Goal: Task Accomplishment & Management: Manage account settings

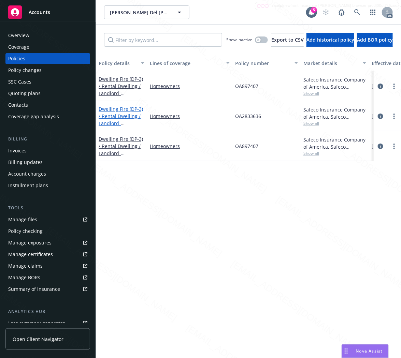
click at [118, 114] on link "Dwelling Fire (DP-3) / Rental Dwelling / Landlord - [STREET_ADDRESS]" at bounding box center [121, 120] width 44 height 28
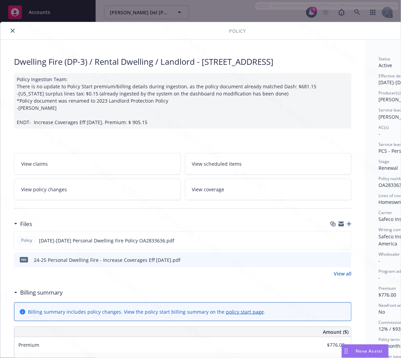
click at [49, 297] on h3 "Billing summary" at bounding box center [41, 292] width 43 height 9
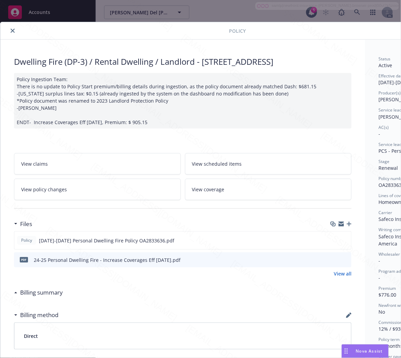
scroll to position [0, 74]
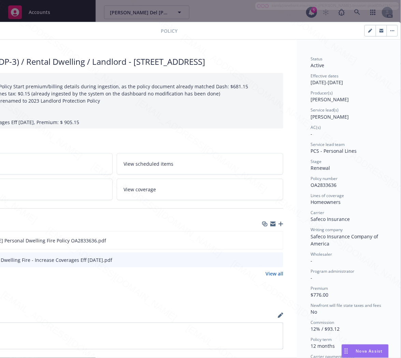
click at [318, 183] on span "OA2833636" at bounding box center [324, 185] width 26 height 6
copy span "OA2833636"
click at [263, 243] on icon "download file" at bounding box center [265, 240] width 5 height 5
click at [387, 29] on button "button" at bounding box center [392, 30] width 11 height 11
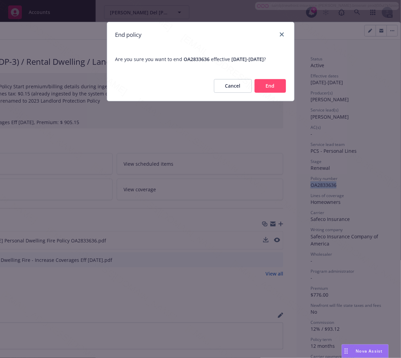
click at [264, 93] on button "End" at bounding box center [270, 86] width 31 height 14
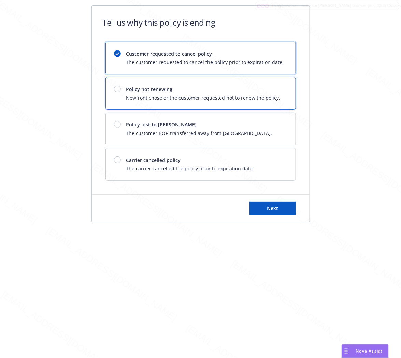
click at [269, 95] on span "Newfront chose or the customer requested not to renew the policy." at bounding box center [203, 97] width 154 height 7
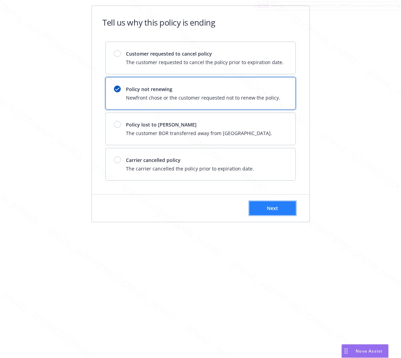
click at [278, 207] on span "Next" at bounding box center [272, 208] width 11 height 6
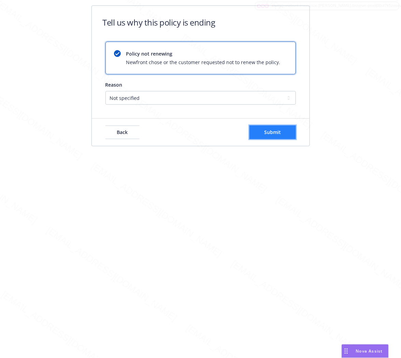
click at [283, 132] on button "Submit" at bounding box center [273, 133] width 46 height 14
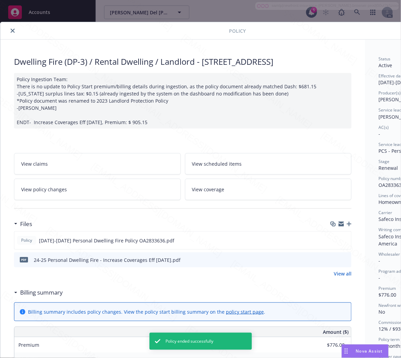
scroll to position [20, 0]
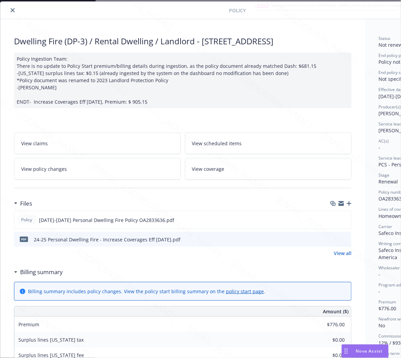
click at [12, 12] on button "close" at bounding box center [13, 10] width 8 height 8
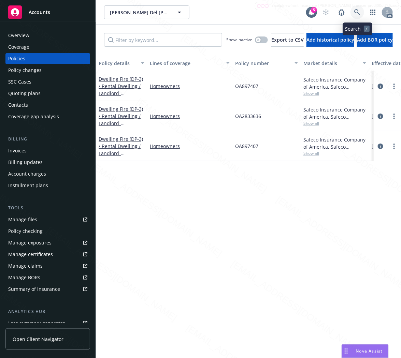
click at [355, 12] on icon at bounding box center [357, 12] width 6 height 6
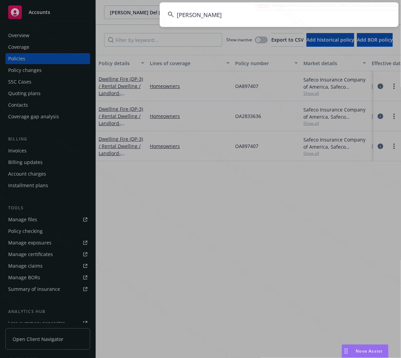
type input "[PERSON_NAME]"
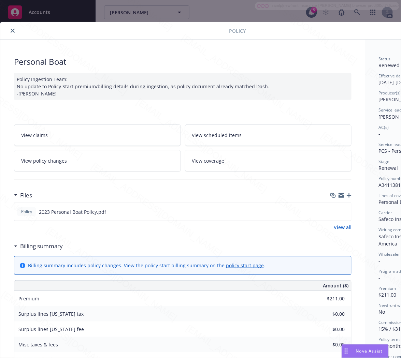
click at [12, 32] on icon "close" at bounding box center [13, 31] width 4 height 4
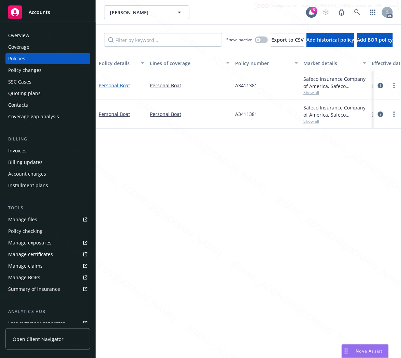
click at [117, 85] on link "Personal Boat" at bounding box center [114, 85] width 31 height 6
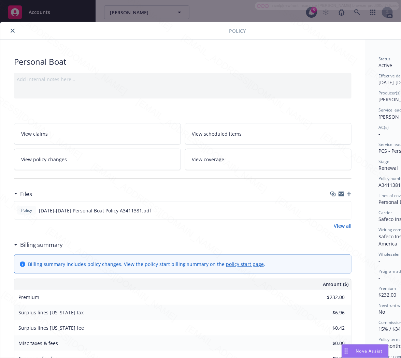
click at [47, 245] on h3 "Billing summary" at bounding box center [41, 245] width 43 height 9
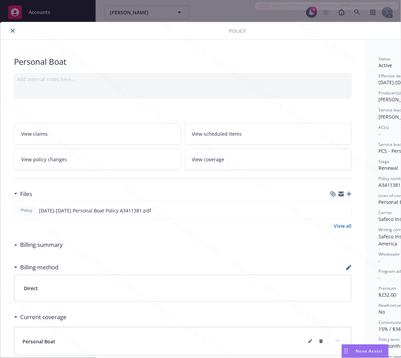
scroll to position [0, 74]
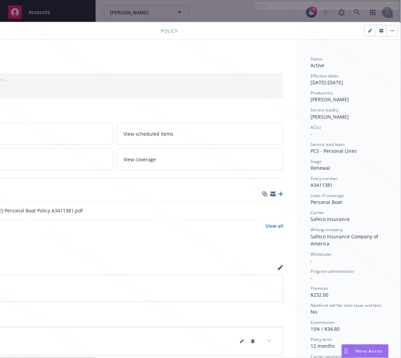
click at [313, 183] on span "A3411381" at bounding box center [322, 185] width 22 height 6
copy span "A3411381"
drag, startPoint x: 342, startPoint y: 203, endPoint x: 296, endPoint y: 204, distance: 45.8
click at [297, 204] on div "Status Active Effective dates [DATE] - [DATE] Producer(s) [PERSON_NAME] Service…" at bounding box center [349, 287] width 104 height 495
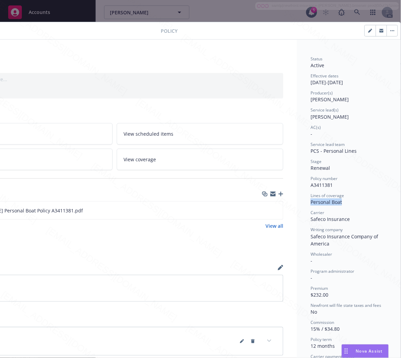
copy span "Personal Boat"
click at [263, 210] on icon "download file" at bounding box center [265, 210] width 5 height 5
click at [387, 31] on button "button" at bounding box center [392, 30] width 11 height 11
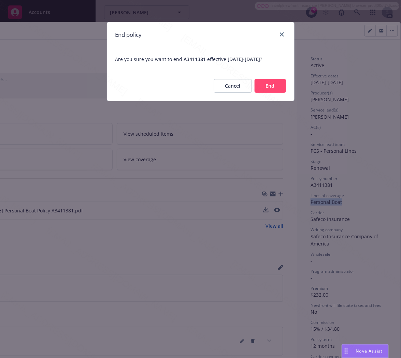
click at [269, 84] on button "End" at bounding box center [270, 86] width 31 height 14
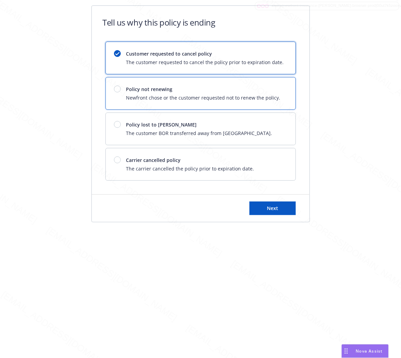
click at [245, 94] on span "Newfront chose or the customer requested not to renew the policy." at bounding box center [203, 97] width 154 height 7
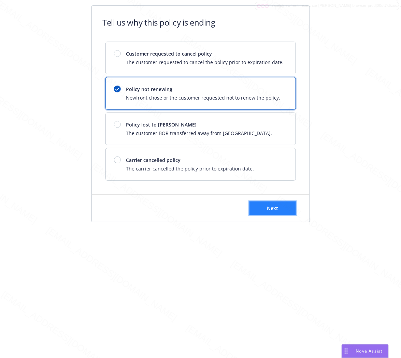
click at [270, 211] on span "Next" at bounding box center [272, 208] width 11 height 6
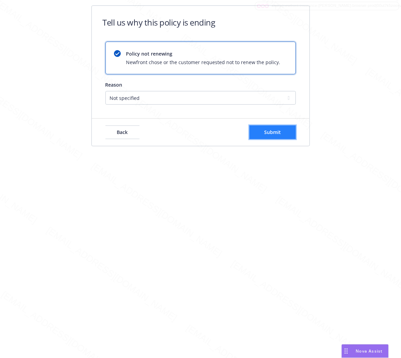
click at [279, 134] on span "Submit" at bounding box center [272, 132] width 17 height 6
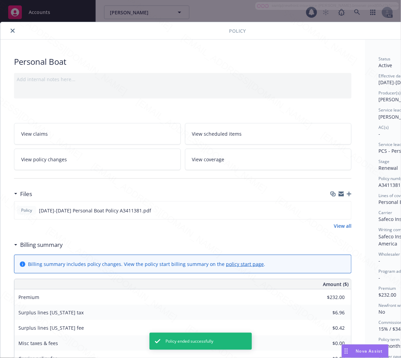
scroll to position [20, 0]
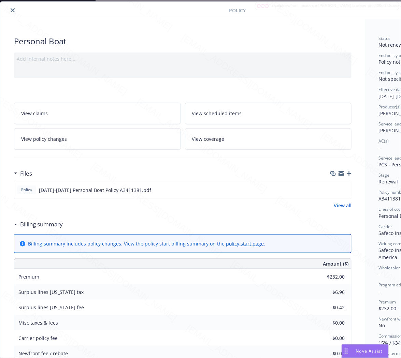
click at [12, 11] on icon "close" at bounding box center [13, 10] width 4 height 4
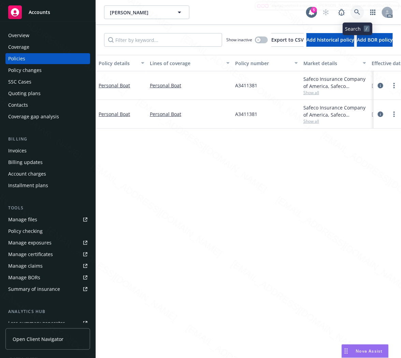
click at [358, 12] on icon at bounding box center [357, 12] width 6 height 6
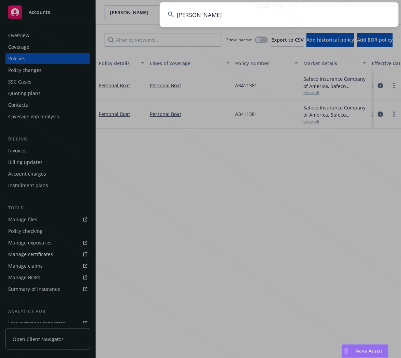
type input "[PERSON_NAME]"
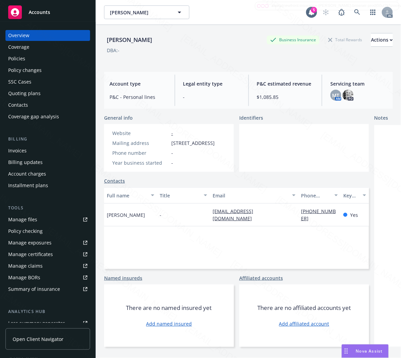
click at [16, 56] on div "Policies" at bounding box center [16, 58] width 17 height 11
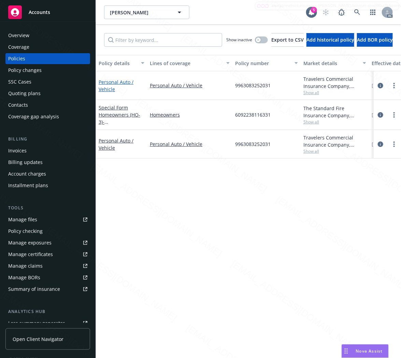
click at [108, 83] on link "Personal Auto / Vehicle" at bounding box center [116, 86] width 35 height 14
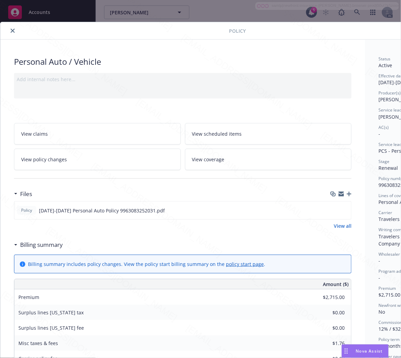
click at [57, 245] on h3 "Billing summary" at bounding box center [41, 245] width 43 height 9
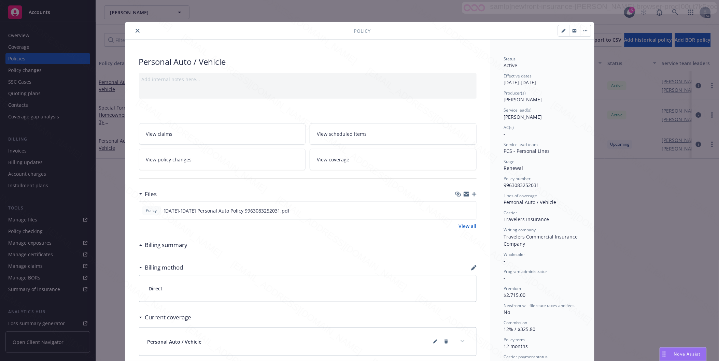
click at [136, 32] on icon "close" at bounding box center [138, 31] width 4 height 4
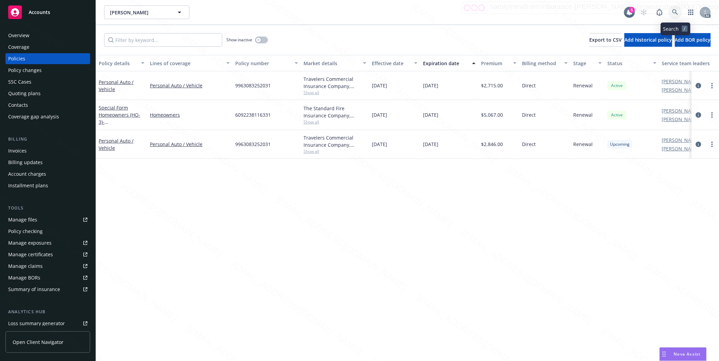
click at [401, 13] on icon at bounding box center [675, 12] width 6 height 6
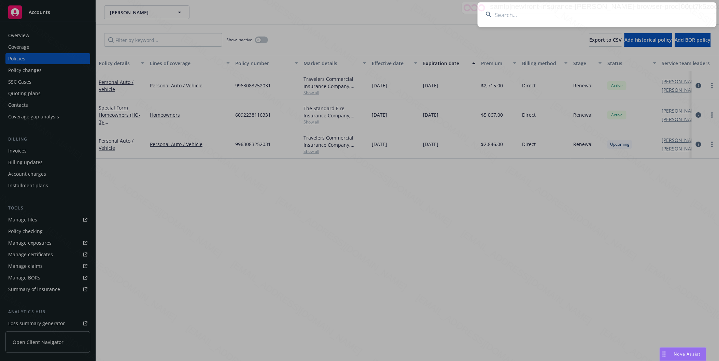
type input "[PERSON_NAME]"
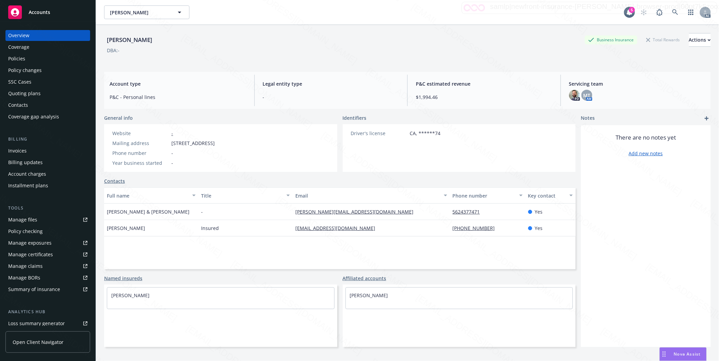
click at [25, 59] on div "Policies" at bounding box center [47, 58] width 79 height 11
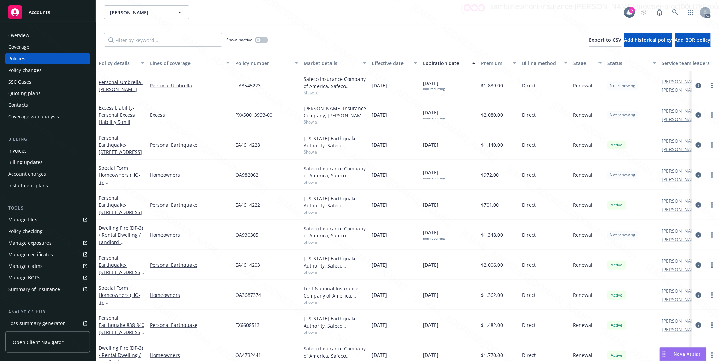
click at [117, 148] on div "Personal Earthquake - [STREET_ADDRESS]" at bounding box center [122, 145] width 46 height 22
click at [121, 144] on link "Personal Earthquake - [STREET_ADDRESS]" at bounding box center [120, 145] width 43 height 21
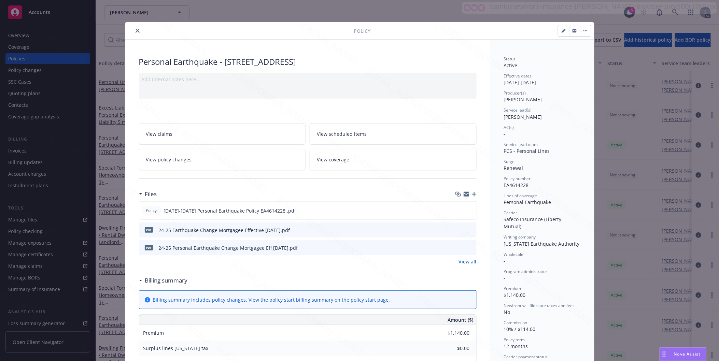
click at [86, 155] on div "Policy Personal Earthquake - [STREET_ADDRESS] Add internal notes here... View c…" at bounding box center [359, 180] width 719 height 361
click at [212, 164] on link "View policy changes" at bounding box center [222, 160] width 167 height 22
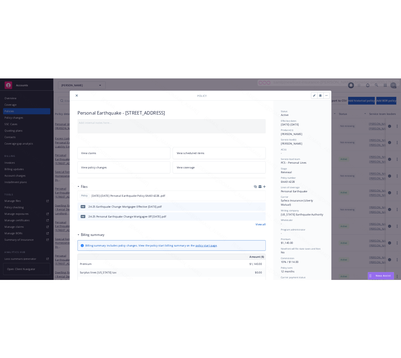
scroll to position [20, 0]
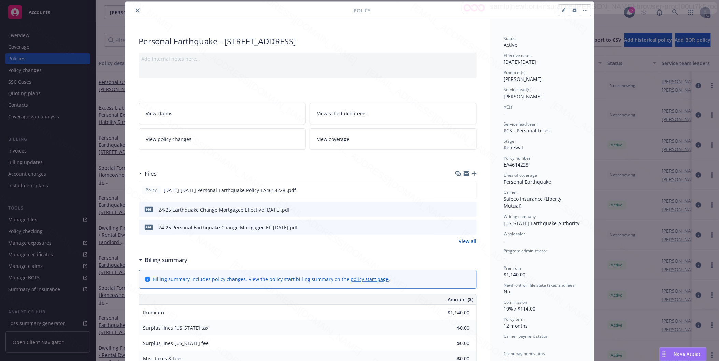
click at [162, 261] on h3 "Billing summary" at bounding box center [166, 260] width 43 height 9
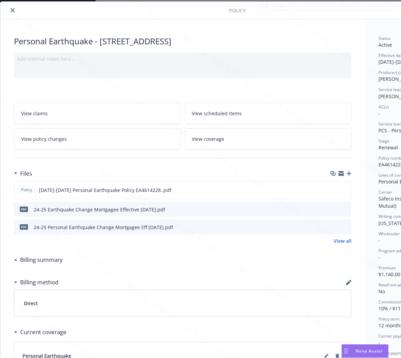
scroll to position [20, 74]
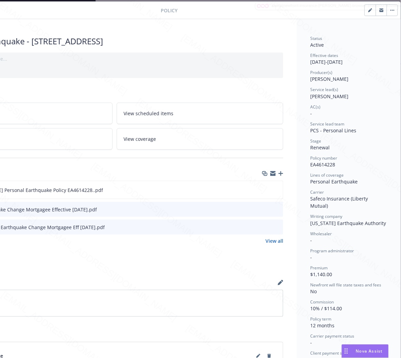
click at [313, 164] on span "EA4614228" at bounding box center [323, 164] width 25 height 6
copy span "EA4614228"
drag, startPoint x: 306, startPoint y: 181, endPoint x: 350, endPoint y: 182, distance: 44.4
click at [350, 182] on span "Personal Earthquake" at bounding box center [334, 182] width 47 height 6
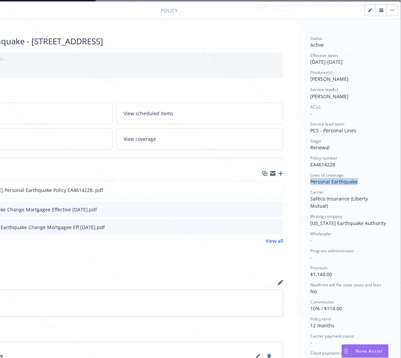
copy span "Personal Earthquake"
click at [189, 193] on div "Policy [DATE]-[DATE] Personal Earthquake Policy EA4614228..pdf" at bounding box center [115, 190] width 338 height 18
click at [263, 189] on icon "download file" at bounding box center [265, 189] width 5 height 5
click at [263, 210] on icon "download file" at bounding box center [265, 209] width 5 height 5
click at [257, 226] on div "pdf 24-25 Personal Earthquake Change Mortgagee Eff [DATE].pdf" at bounding box center [115, 227] width 338 height 15
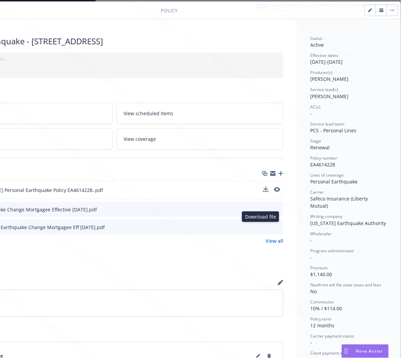
click at [263, 226] on icon "download file" at bounding box center [265, 226] width 5 height 5
click at [388, 9] on button "button" at bounding box center [392, 10] width 11 height 11
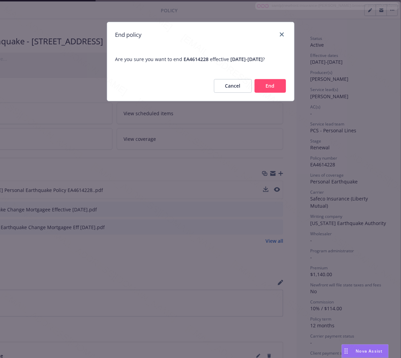
click at [269, 86] on button "End" at bounding box center [270, 86] width 31 height 14
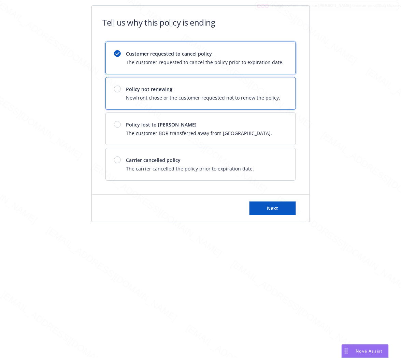
click at [269, 86] on span "Policy not renewing" at bounding box center [203, 89] width 154 height 7
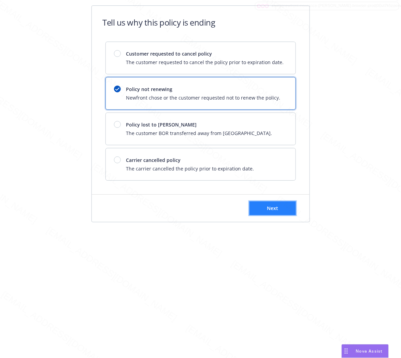
click at [282, 205] on button "Next" at bounding box center [273, 209] width 46 height 14
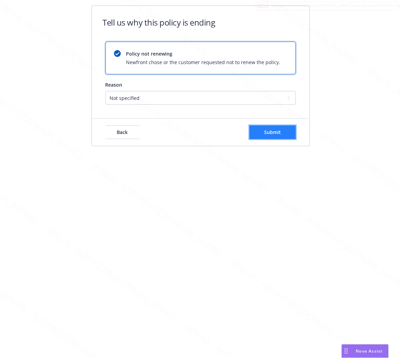
click at [261, 132] on button "Submit" at bounding box center [273, 133] width 46 height 14
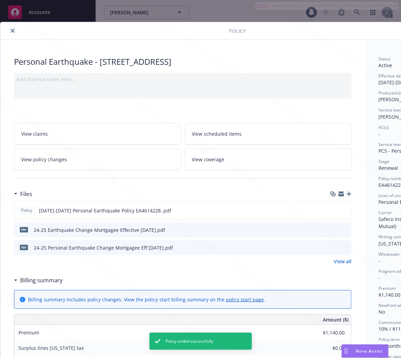
scroll to position [20, 0]
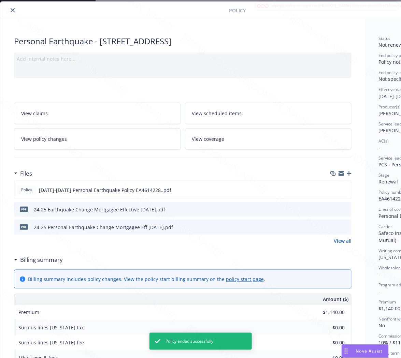
click at [11, 7] on button "close" at bounding box center [13, 10] width 8 height 8
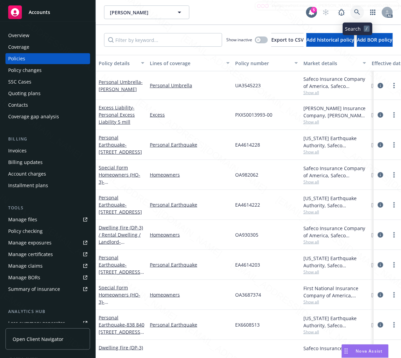
click at [356, 12] on icon at bounding box center [357, 12] width 6 height 6
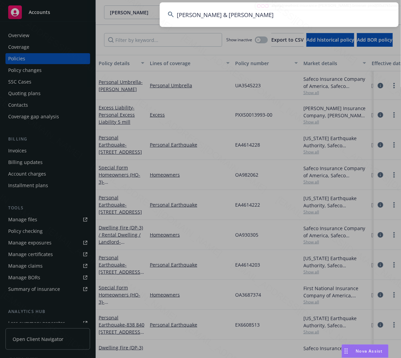
type input "[PERSON_NAME] & [PERSON_NAME]"
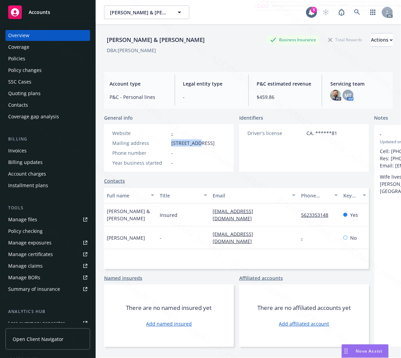
drag, startPoint x: 171, startPoint y: 142, endPoint x: 198, endPoint y: 143, distance: 27.7
click at [198, 143] on div "Mailing address [STREET_ADDRESS]" at bounding box center [164, 143] width 108 height 7
copy span "146 Siena D"
click at [226, 58] on div "[PERSON_NAME] & [PERSON_NAME] Business Insurance Total Rewards Actions DBA: [PE…" at bounding box center [248, 47] width 289 height 28
drag, startPoint x: 171, startPoint y: 144, endPoint x: 199, endPoint y: 144, distance: 27.3
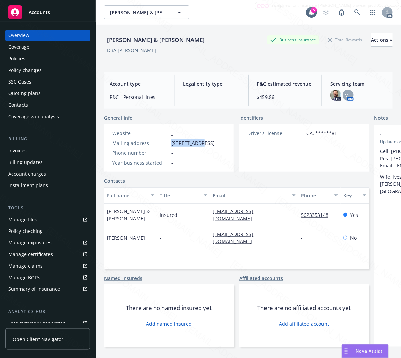
click at [199, 144] on span "[STREET_ADDRESS]" at bounding box center [192, 143] width 43 height 7
copy span "[STREET_ADDRESS]"
click at [16, 58] on div "Policies" at bounding box center [16, 58] width 17 height 11
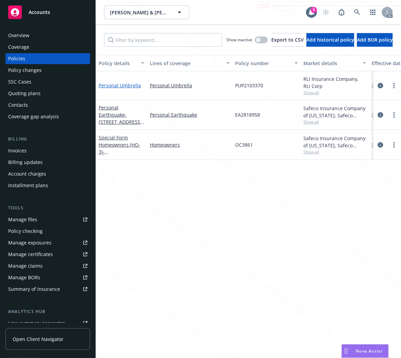
click at [118, 83] on link "Personal Umbrella" at bounding box center [120, 85] width 42 height 6
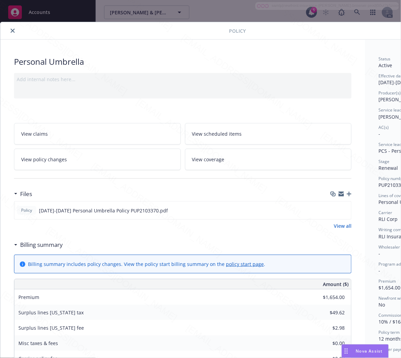
click at [50, 243] on h3 "Billing summary" at bounding box center [41, 245] width 43 height 9
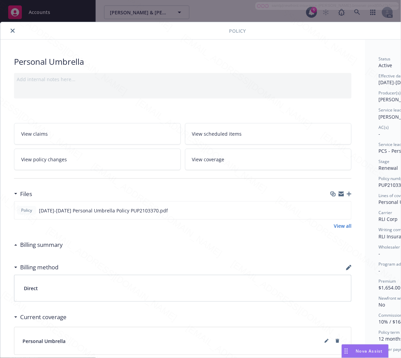
scroll to position [0, 74]
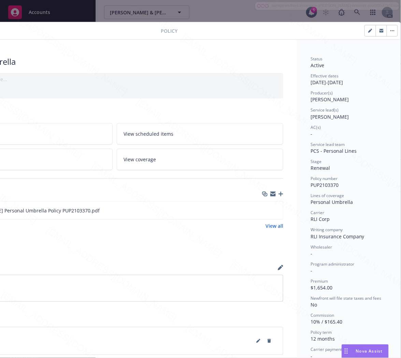
click at [323, 183] on span "PUP2103370" at bounding box center [325, 185] width 28 height 6
copy span "PUP2103370"
click at [263, 211] on icon "download file" at bounding box center [265, 210] width 5 height 5
click at [387, 32] on button "button" at bounding box center [392, 30] width 11 height 11
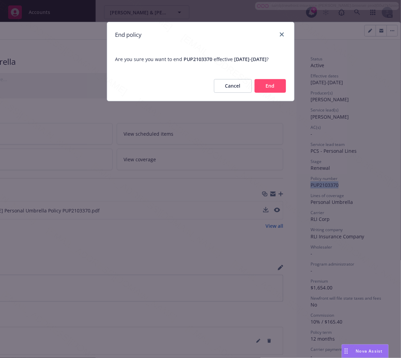
click at [275, 93] on button "End" at bounding box center [270, 86] width 31 height 14
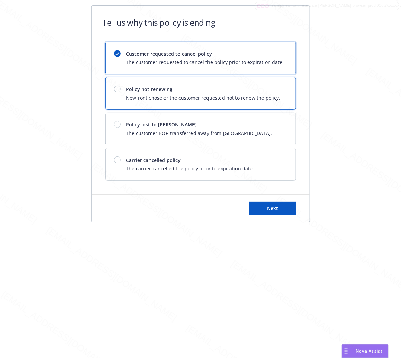
click at [275, 93] on div "Policy not renewing Newfront chose or the customer requested not to renew the p…" at bounding box center [203, 94] width 154 height 16
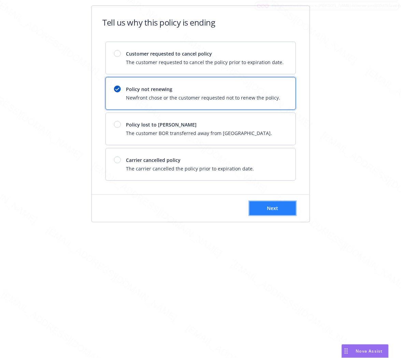
click at [272, 203] on button "Next" at bounding box center [273, 209] width 46 height 14
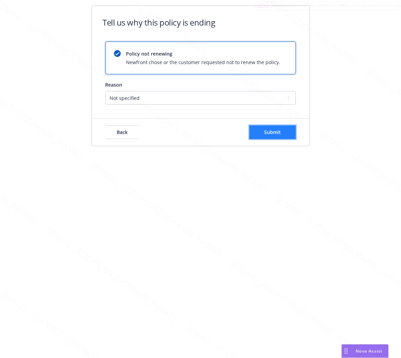
click at [281, 134] on button "Submit" at bounding box center [273, 133] width 46 height 14
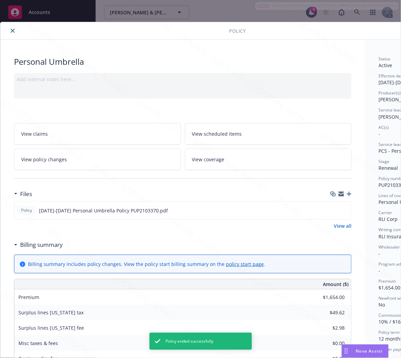
scroll to position [20, 0]
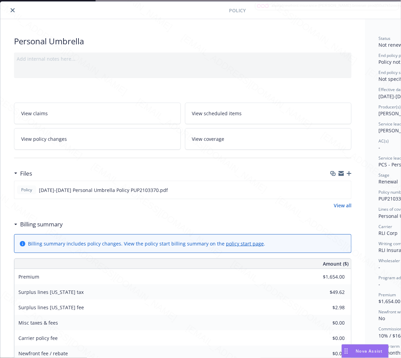
click at [13, 12] on icon "close" at bounding box center [13, 10] width 4 height 4
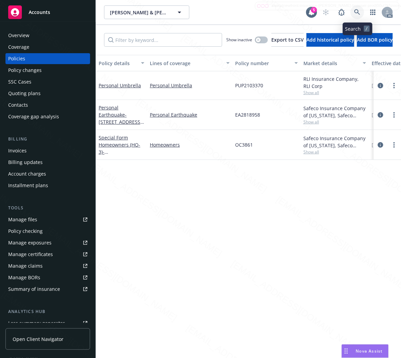
click at [357, 13] on icon at bounding box center [357, 12] width 6 height 6
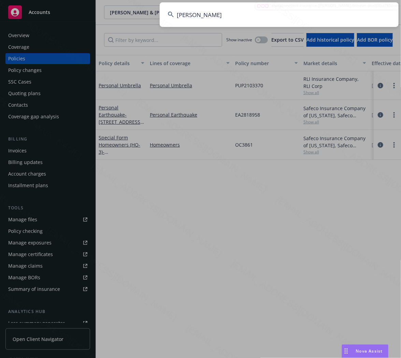
type input "[PERSON_NAME]"
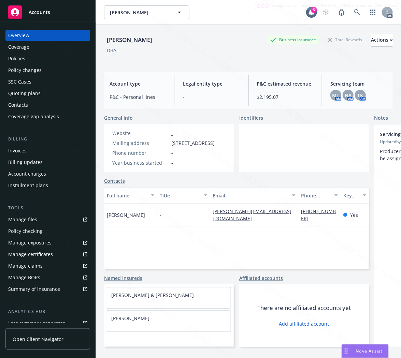
click at [32, 63] on div "Policies" at bounding box center [47, 58] width 79 height 11
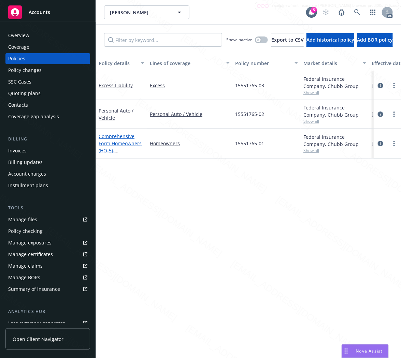
click at [118, 143] on link "Comprehensive Form Homeowners (HO-5) - [STREET_ADDRESS]" at bounding box center [120, 147] width 43 height 28
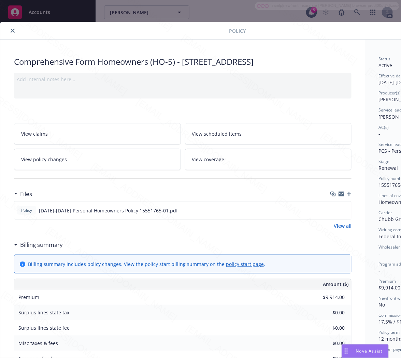
click at [40, 245] on h3 "Billing summary" at bounding box center [41, 245] width 43 height 9
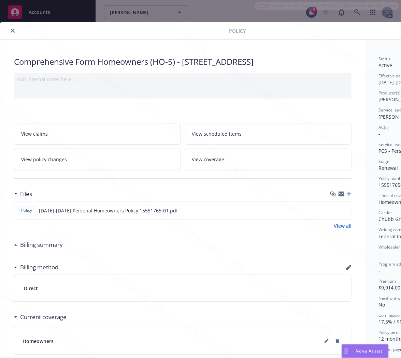
scroll to position [0, 74]
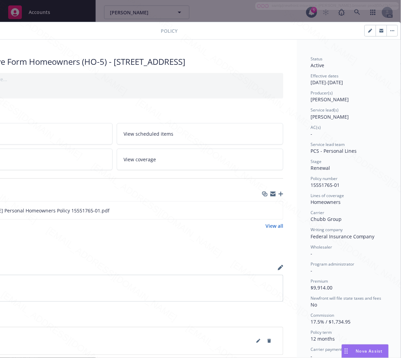
click at [319, 183] on span "15551765-01" at bounding box center [325, 185] width 29 height 6
drag, startPoint x: 336, startPoint y: 184, endPoint x: 298, endPoint y: 185, distance: 37.9
click at [298, 185] on div "Status Active Effective dates [DATE] - [DATE] Producer(s) [PERSON_NAME] Service…" at bounding box center [349, 246] width 104 height 413
copy span "15551765-01"
click at [263, 208] on icon "download file" at bounding box center [265, 210] width 5 height 5
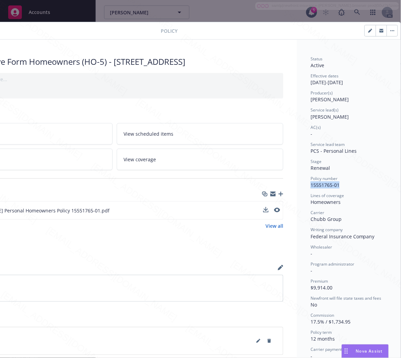
click at [391, 30] on icon "button" at bounding box center [393, 30] width 4 height 1
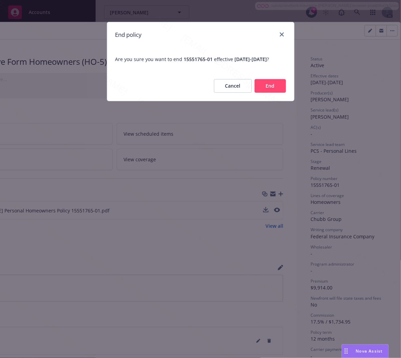
click at [286, 93] on div "Cancel End" at bounding box center [200, 86] width 187 height 30
click at [281, 93] on button "End" at bounding box center [270, 86] width 31 height 14
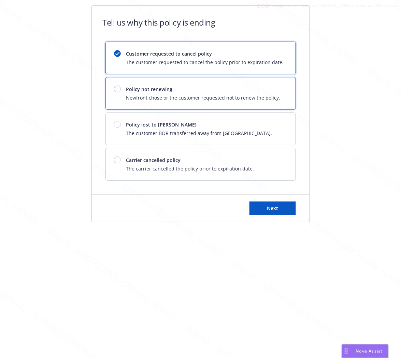
click at [279, 93] on div "Policy not renewing Newfront chose or the customer requested not to renew the p…" at bounding box center [201, 93] width 190 height 32
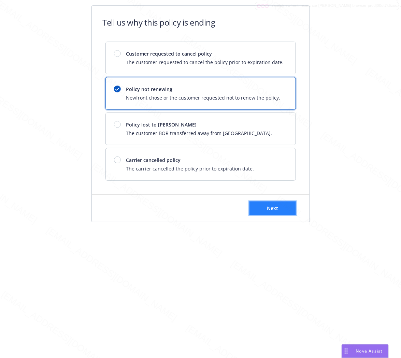
click at [274, 205] on button "Next" at bounding box center [273, 209] width 46 height 14
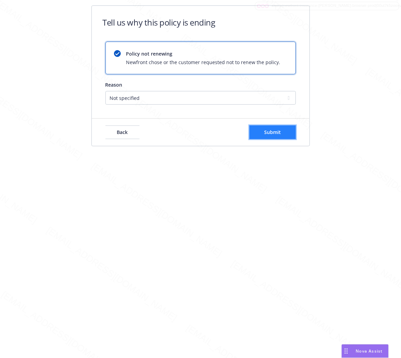
click at [288, 132] on button "Submit" at bounding box center [273, 133] width 46 height 14
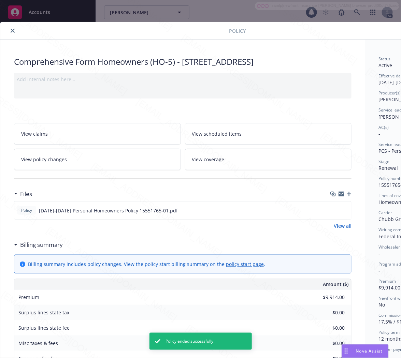
scroll to position [20, 0]
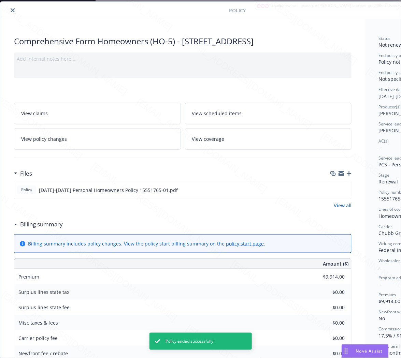
click at [14, 11] on icon "close" at bounding box center [13, 10] width 4 height 4
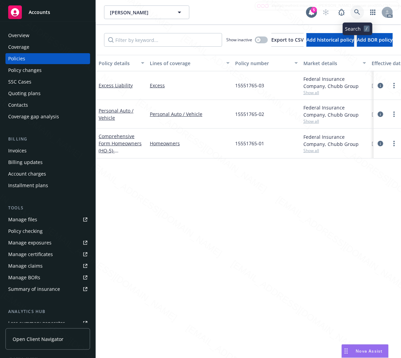
click at [356, 12] on icon at bounding box center [357, 12] width 6 height 6
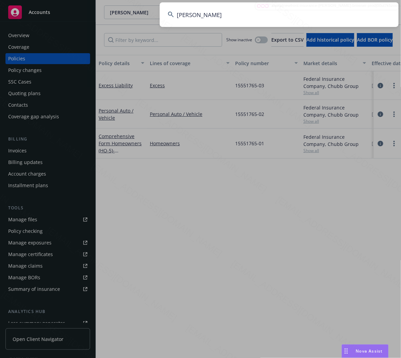
type input "[PERSON_NAME]"
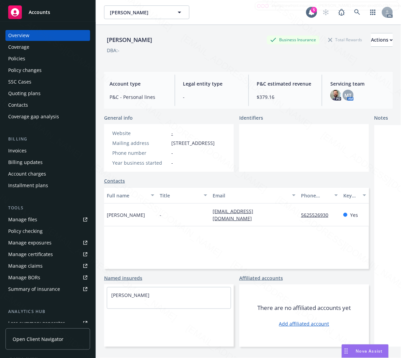
click at [20, 56] on div "Policies" at bounding box center [16, 58] width 17 height 11
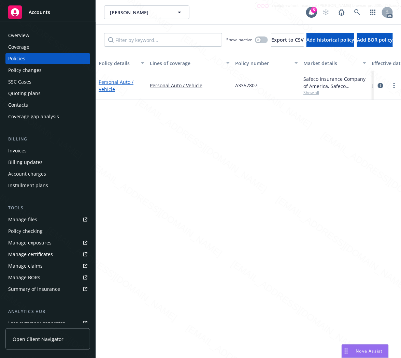
click at [119, 83] on link "Personal Auto / Vehicle" at bounding box center [116, 86] width 35 height 14
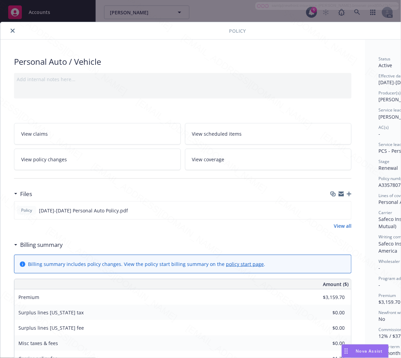
click at [49, 247] on h3 "Billing summary" at bounding box center [41, 245] width 43 height 9
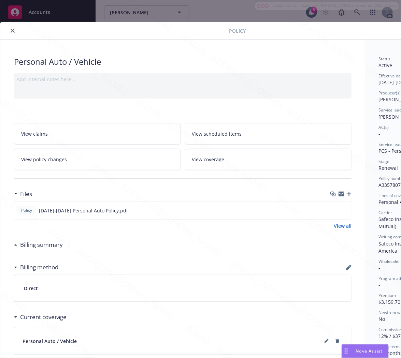
scroll to position [0, 74]
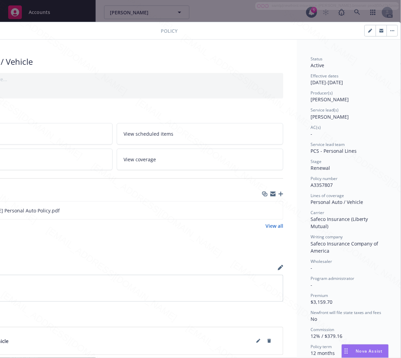
click at [319, 186] on span "A3357807" at bounding box center [322, 185] width 22 height 6
copy span "A3357807"
click at [263, 210] on icon "download file" at bounding box center [265, 210] width 4 height 4
click at [387, 29] on button "button" at bounding box center [392, 30] width 11 height 11
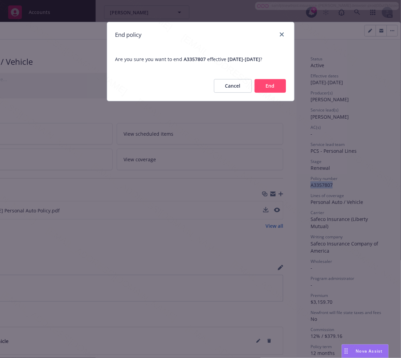
click at [271, 91] on button "End" at bounding box center [270, 86] width 31 height 14
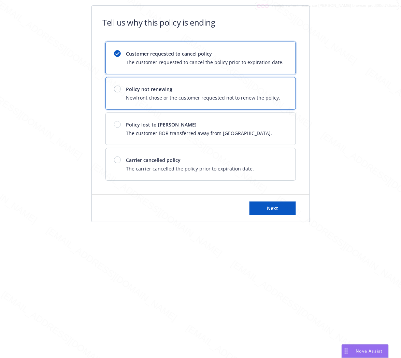
click at [271, 91] on span "Policy not renewing" at bounding box center [203, 89] width 154 height 7
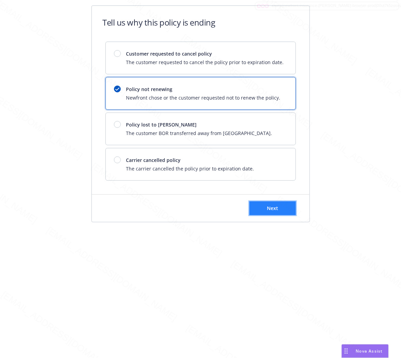
click at [286, 214] on button "Next" at bounding box center [273, 209] width 46 height 14
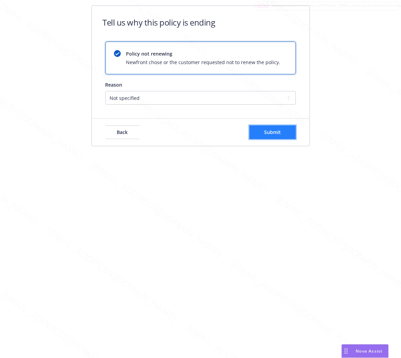
click at [288, 134] on button "Submit" at bounding box center [273, 133] width 46 height 14
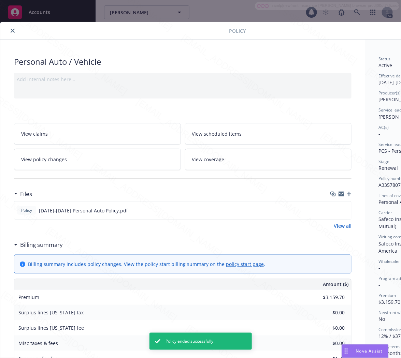
scroll to position [20, 0]
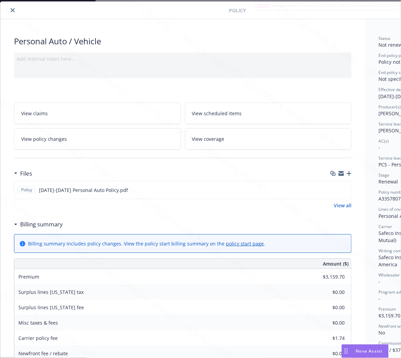
click at [11, 11] on icon "close" at bounding box center [13, 10] width 4 height 4
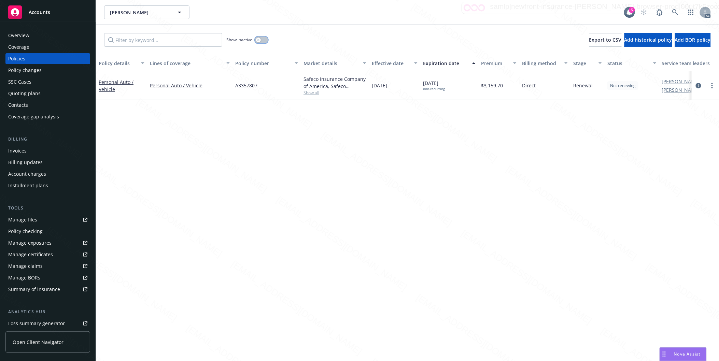
click at [266, 42] on button "button" at bounding box center [261, 40] width 13 height 7
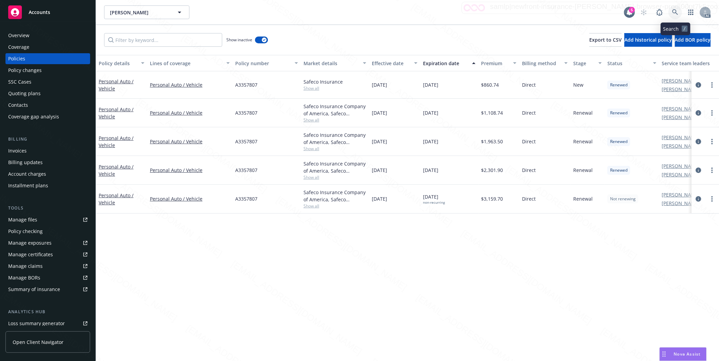
click at [401, 12] on icon at bounding box center [675, 12] width 6 height 6
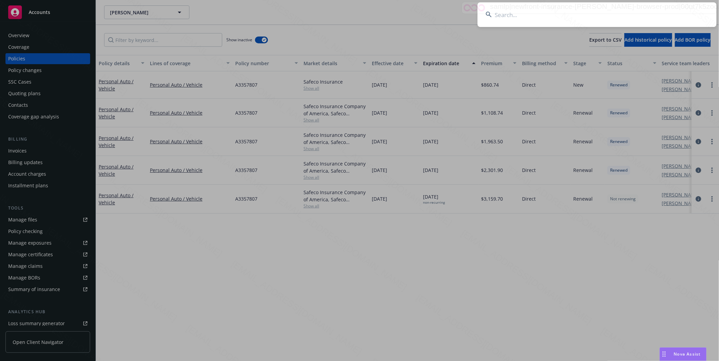
click at [401, 15] on input at bounding box center [597, 14] width 239 height 25
type input "[PERSON_NAME]"
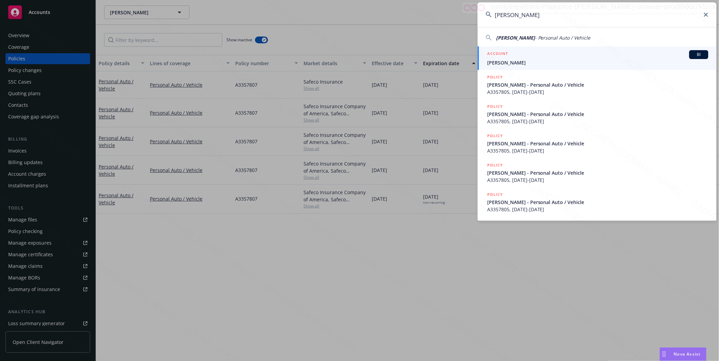
click at [401, 22] on input "[PERSON_NAME]" at bounding box center [597, 14] width 239 height 25
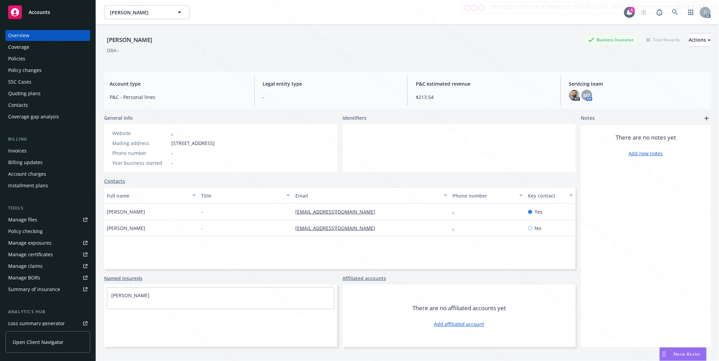
click at [378, 38] on div "[PERSON_NAME] Business Insurance Total Rewards Actions" at bounding box center [407, 40] width 607 height 14
click at [29, 61] on div "Policies" at bounding box center [47, 58] width 79 height 11
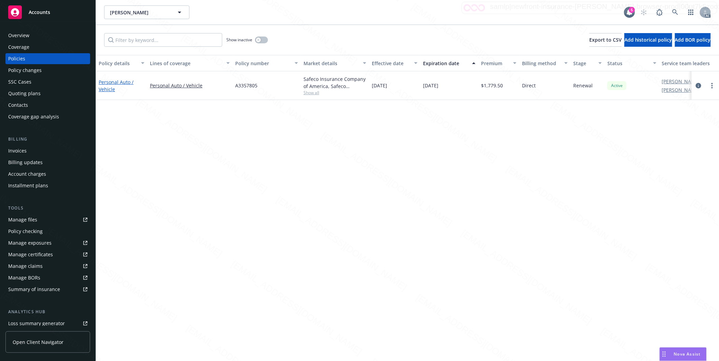
click at [110, 87] on link "Personal Auto / Vehicle" at bounding box center [116, 86] width 35 height 14
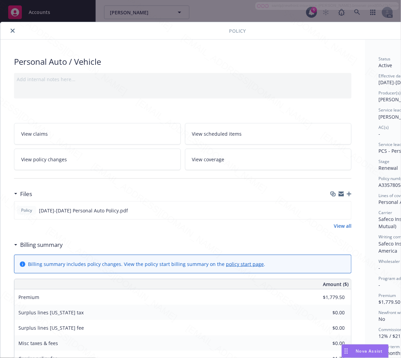
click at [58, 244] on h3 "Billing summary" at bounding box center [41, 245] width 43 height 9
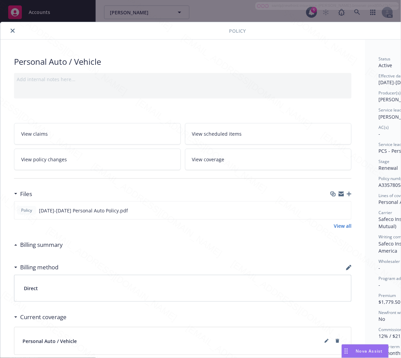
scroll to position [0, 74]
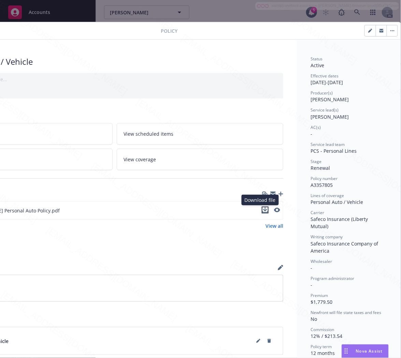
click at [263, 210] on icon "download file" at bounding box center [265, 210] width 4 height 4
click at [321, 187] on span "A3357805" at bounding box center [322, 185] width 22 height 6
click at [391, 31] on icon "button" at bounding box center [393, 30] width 4 height 1
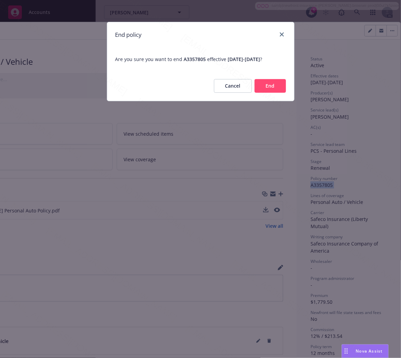
click at [278, 86] on button "End" at bounding box center [270, 86] width 31 height 14
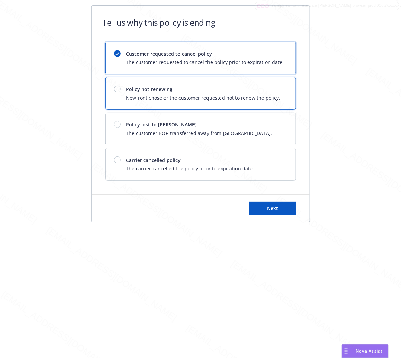
click at [224, 93] on span "Policy not renewing" at bounding box center [203, 89] width 154 height 7
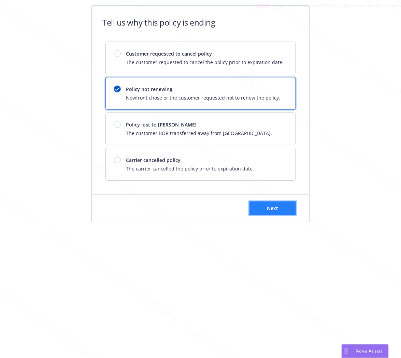
click at [279, 207] on button "Next" at bounding box center [273, 209] width 46 height 14
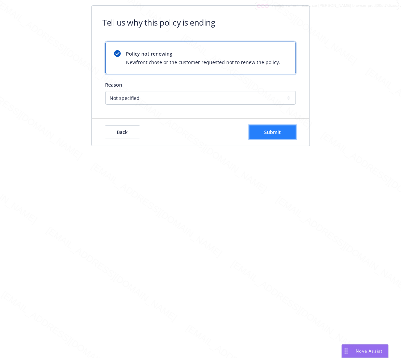
click at [273, 131] on span "Submit" at bounding box center [272, 132] width 17 height 6
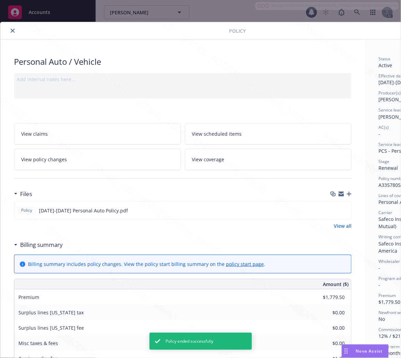
scroll to position [20, 0]
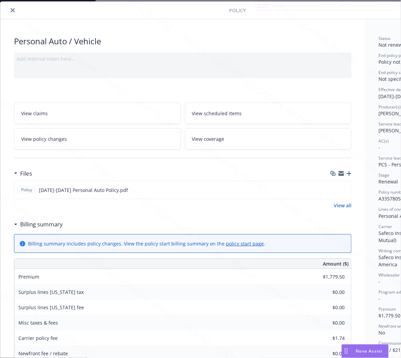
click at [12, 10] on icon "close" at bounding box center [13, 10] width 4 height 4
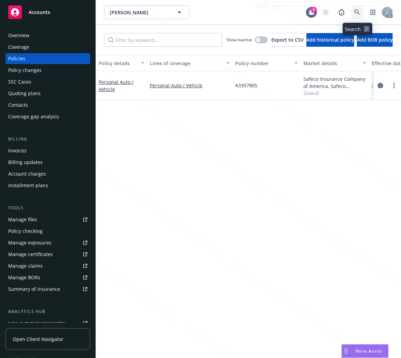
click at [356, 12] on icon at bounding box center [357, 12] width 6 height 6
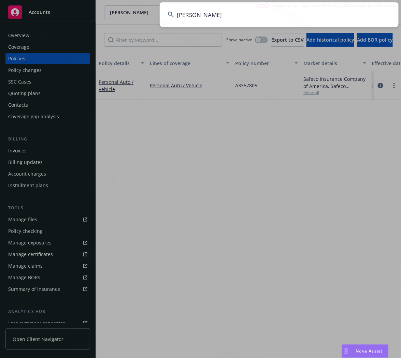
type input "[PERSON_NAME]"
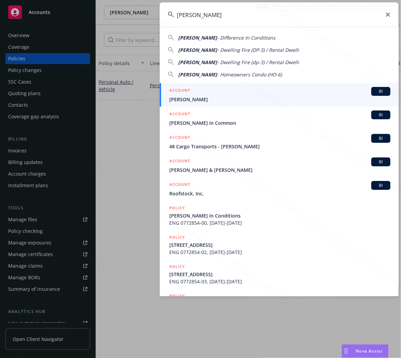
click at [224, 18] on input "[PERSON_NAME]" at bounding box center [279, 14] width 239 height 25
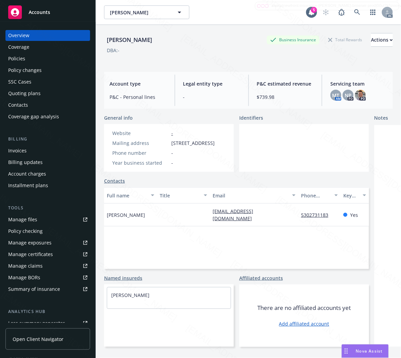
click at [26, 55] on div "Policies" at bounding box center [47, 58] width 79 height 11
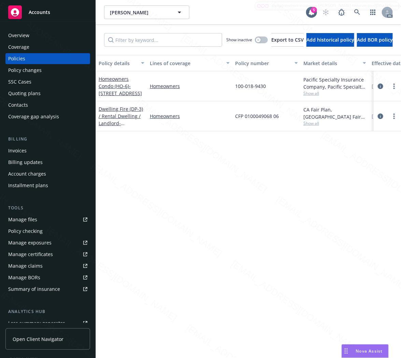
click at [118, 89] on div "Homeowners Condo (HO-6) - [STREET_ADDRESS]" at bounding box center [122, 86] width 46 height 22
click at [113, 86] on link "Homeowners Condo (HO-6) - [STREET_ADDRESS]" at bounding box center [120, 86] width 43 height 21
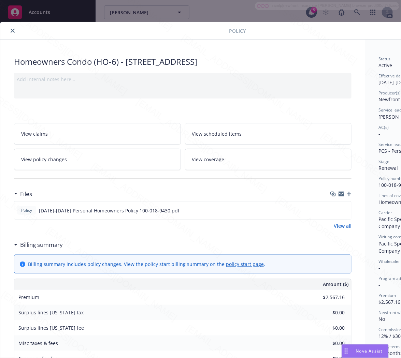
click at [52, 245] on h3 "Billing summary" at bounding box center [41, 245] width 43 height 9
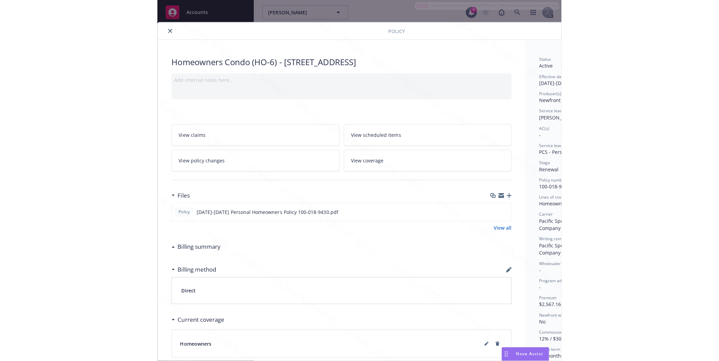
scroll to position [0, 74]
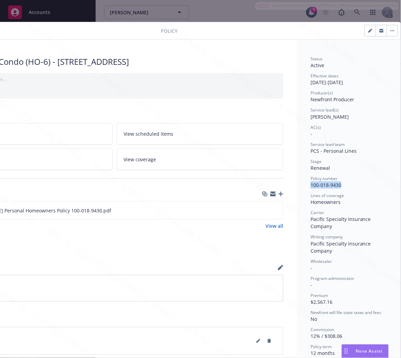
drag, startPoint x: 335, startPoint y: 185, endPoint x: 306, endPoint y: 184, distance: 29.7
click at [311, 184] on span "100-018-9430" at bounding box center [326, 185] width 31 height 6
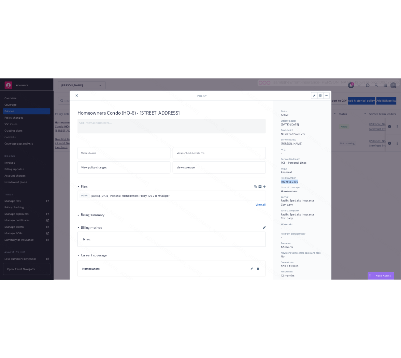
scroll to position [0, 0]
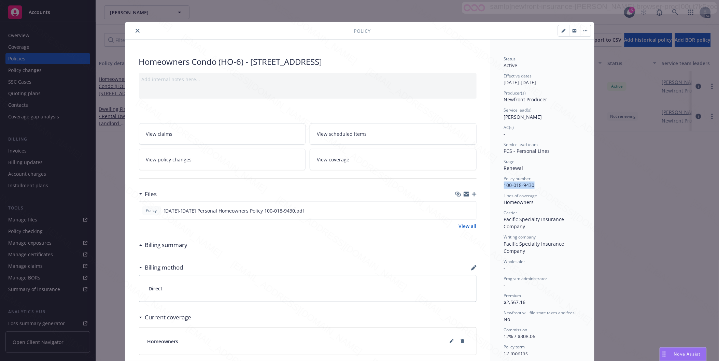
click at [136, 29] on icon "close" at bounding box center [138, 31] width 4 height 4
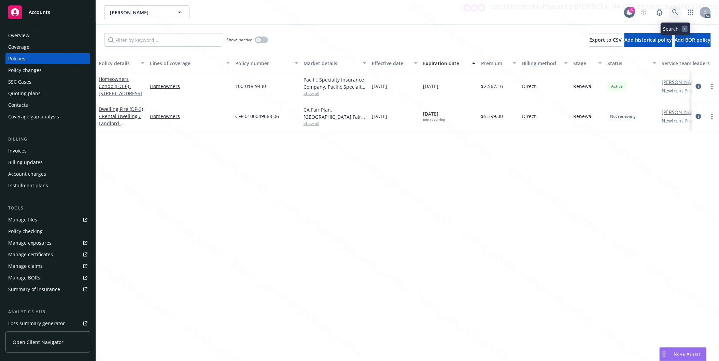
click at [401, 11] on icon at bounding box center [675, 12] width 6 height 6
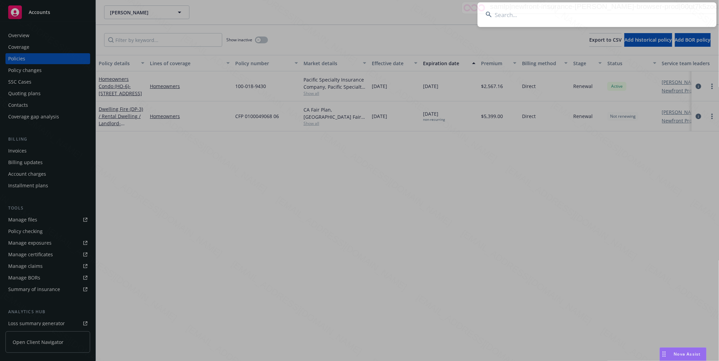
click at [401, 18] on input at bounding box center [597, 14] width 239 height 25
type input "[PERSON_NAME] & [PERSON_NAME]"
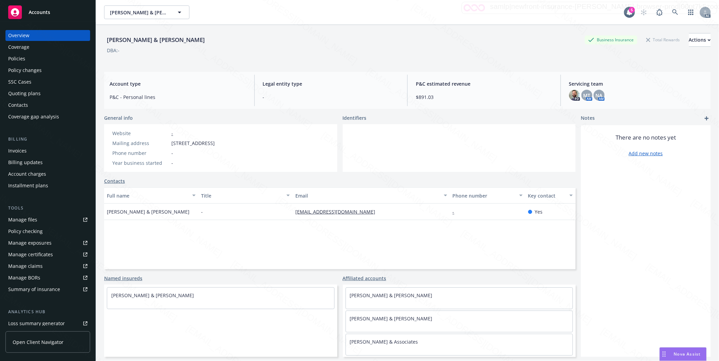
click at [24, 57] on div "Policies" at bounding box center [16, 58] width 17 height 11
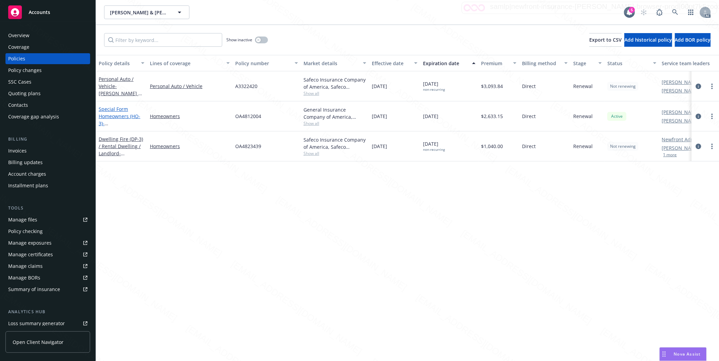
click at [118, 120] on span "- [STREET_ADDRESS]" at bounding box center [120, 127] width 43 height 14
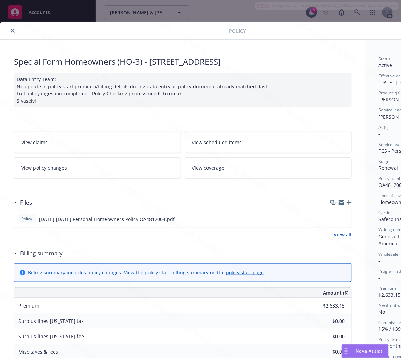
click at [62, 255] on h3 "Billing summary" at bounding box center [41, 253] width 43 height 9
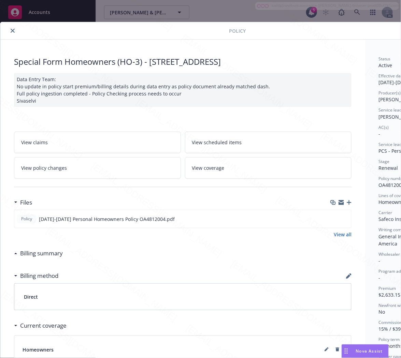
scroll to position [0, 74]
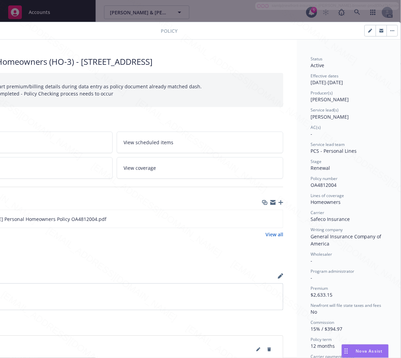
click at [313, 183] on span "OA4812004" at bounding box center [324, 185] width 26 height 6
click at [263, 217] on icon "download file" at bounding box center [265, 218] width 5 height 5
click at [387, 29] on button "button" at bounding box center [392, 30] width 11 height 11
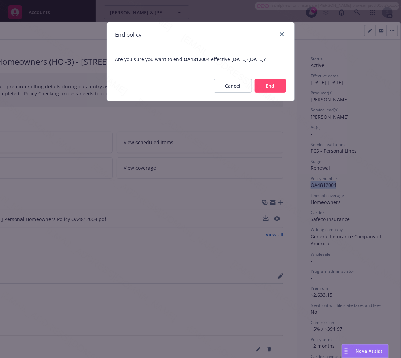
click at [264, 93] on button "End" at bounding box center [270, 86] width 31 height 14
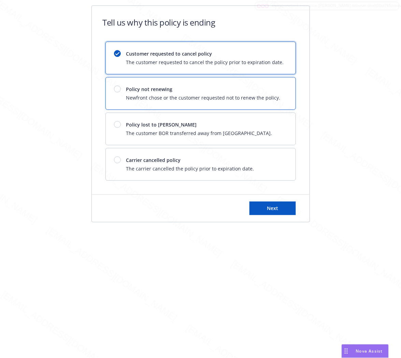
click at [264, 96] on span "Newfront chose or the customer requested not to renew the policy." at bounding box center [203, 97] width 154 height 7
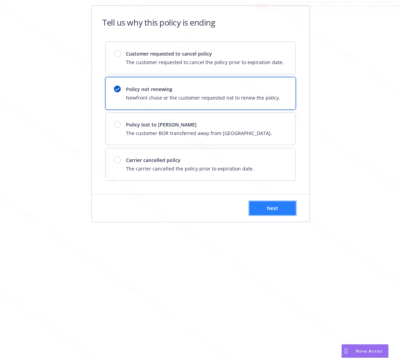
click at [270, 208] on span "Next" at bounding box center [272, 208] width 11 height 6
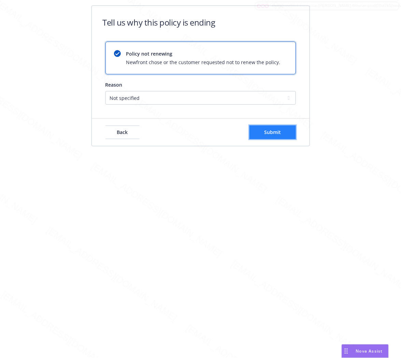
click at [274, 132] on span "Submit" at bounding box center [272, 132] width 17 height 6
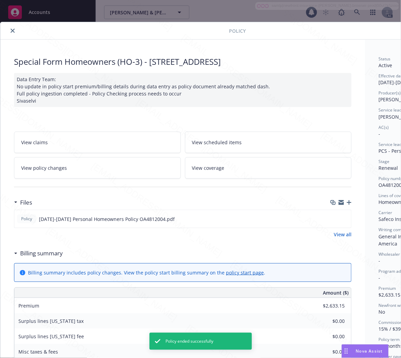
scroll to position [20, 0]
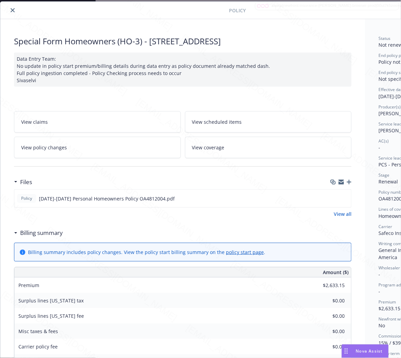
click at [12, 9] on icon "close" at bounding box center [13, 10] width 4 height 4
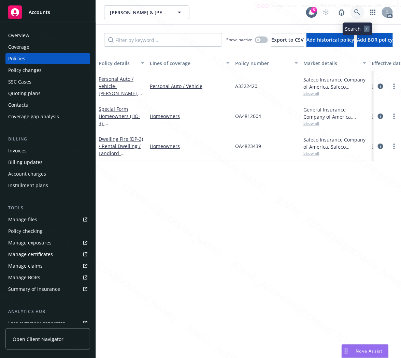
click at [357, 12] on icon at bounding box center [357, 12] width 6 height 6
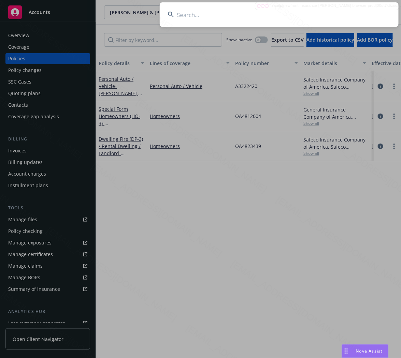
type input "[PERSON_NAME] & [PERSON_NAME]"
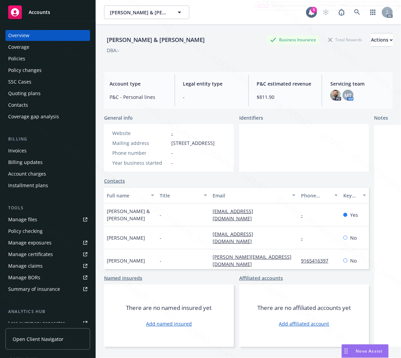
click at [14, 59] on div "Policies" at bounding box center [16, 58] width 17 height 11
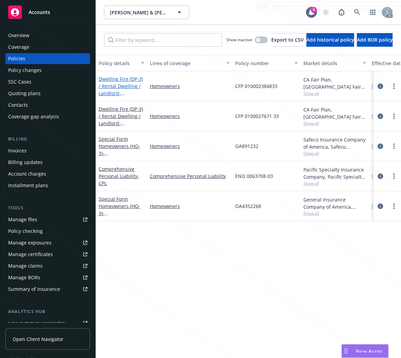
click at [128, 88] on link "Dwelling Fire (DP-3) / Rental Dwelling / Landlord - [STREET_ADDRESS] [GEOGRAPHI…" at bounding box center [121, 97] width 44 height 42
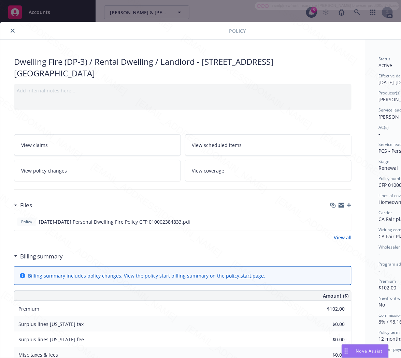
click at [32, 254] on h3 "Billing summary" at bounding box center [41, 256] width 43 height 9
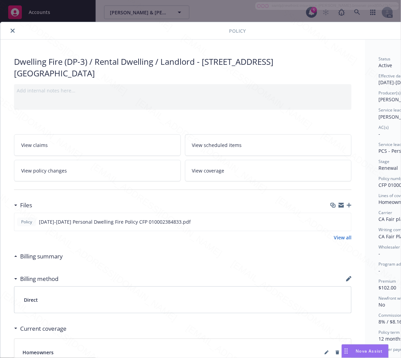
scroll to position [0, 74]
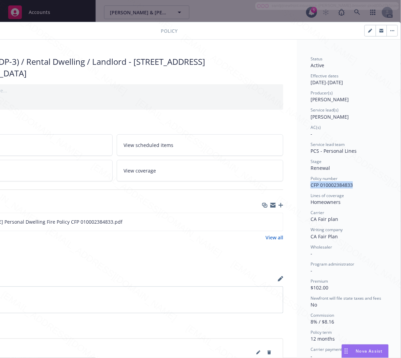
drag, startPoint x: 354, startPoint y: 185, endPoint x: 296, endPoint y: 183, distance: 58.1
click at [297, 183] on div "Status Active Effective dates [DATE] - [DATE] Producer(s) [PERSON_NAME] Service…" at bounding box center [349, 252] width 104 height 425
click at [263, 223] on icon "download file" at bounding box center [265, 224] width 5 height 2
click at [391, 30] on icon "button" at bounding box center [393, 30] width 4 height 1
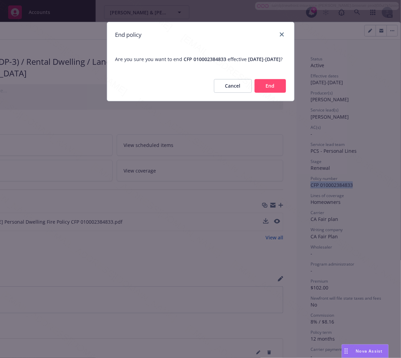
click at [278, 93] on button "End" at bounding box center [270, 86] width 31 height 14
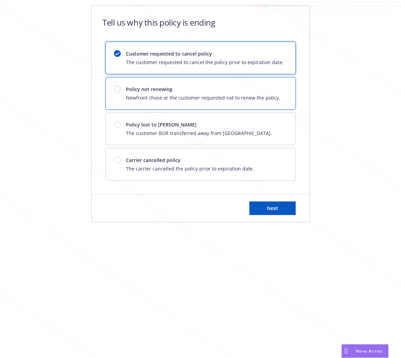
click at [278, 96] on div "Policy not renewing Newfront chose or the customer requested not to renew the p…" at bounding box center [201, 93] width 190 height 32
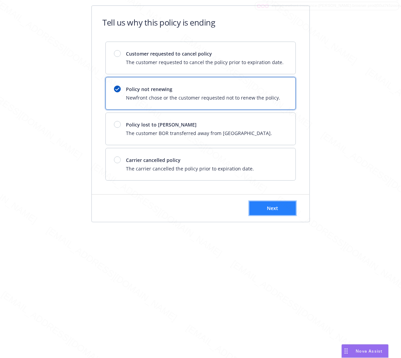
click at [279, 208] on button "Next" at bounding box center [273, 209] width 46 height 14
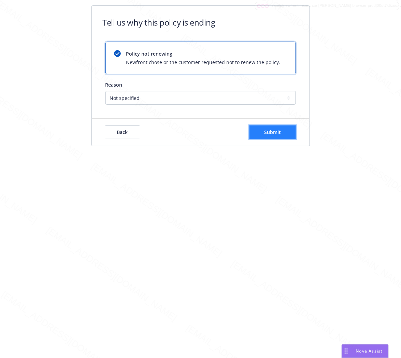
click at [291, 132] on button "Submit" at bounding box center [273, 133] width 46 height 14
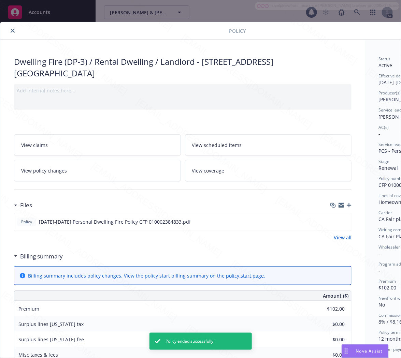
scroll to position [20, 0]
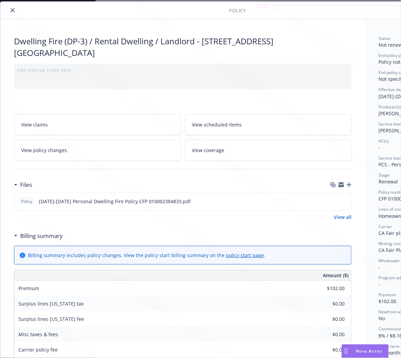
click at [14, 10] on icon "close" at bounding box center [13, 10] width 4 height 4
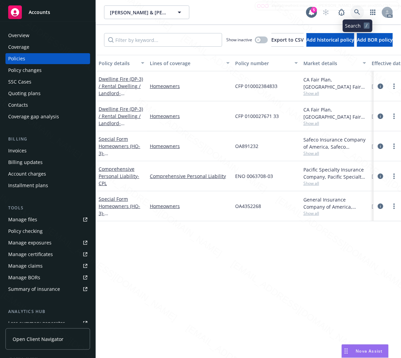
click at [356, 12] on icon at bounding box center [357, 12] width 6 height 6
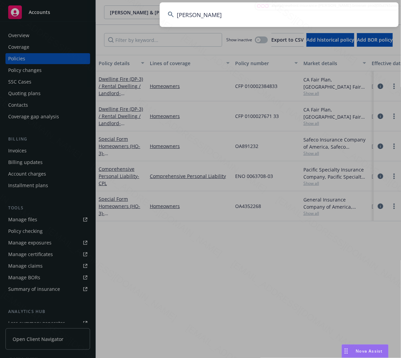
type input "[PERSON_NAME]"
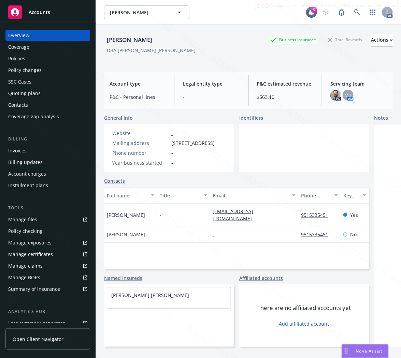
click at [23, 56] on div "Policies" at bounding box center [16, 58] width 17 height 11
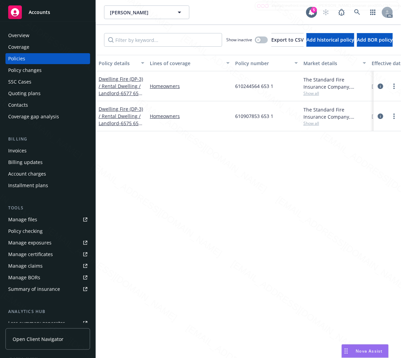
click at [120, 112] on div "Dwelling Fire (DP-3) / Rental Dwelling / Landlord - 6575 6575 1/[STREET_ADDRESS]" at bounding box center [122, 116] width 46 height 22
click at [124, 111] on link "Dwelling Fire (DP-3) / Rental Dwelling / Landlord - 6575 6575 1/[STREET_ADDRESS]" at bounding box center [121, 120] width 45 height 28
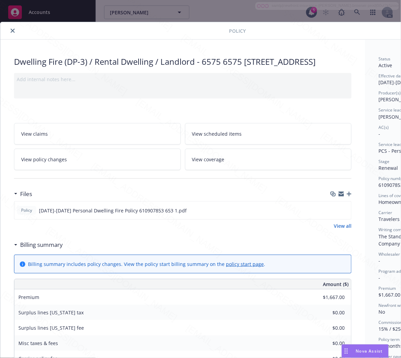
click at [49, 250] on h3 "Billing summary" at bounding box center [41, 245] width 43 height 9
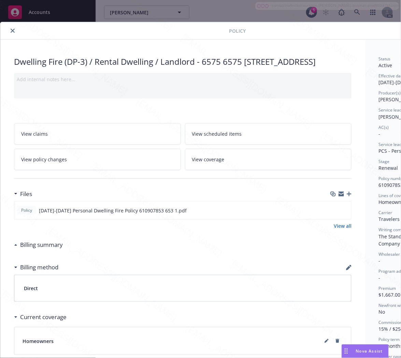
scroll to position [0, 74]
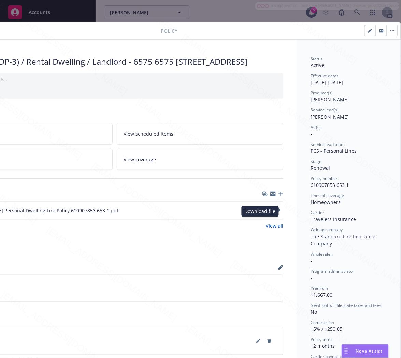
click at [263, 213] on icon "download file" at bounding box center [265, 210] width 5 height 5
click at [391, 31] on icon "button" at bounding box center [393, 30] width 4 height 1
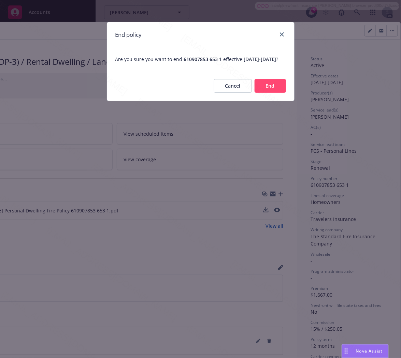
click at [277, 93] on button "End" at bounding box center [270, 86] width 31 height 14
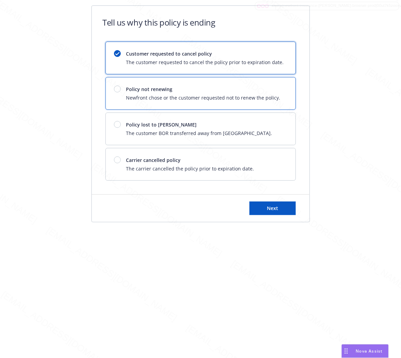
click at [206, 88] on span "Policy not renewing" at bounding box center [203, 89] width 154 height 7
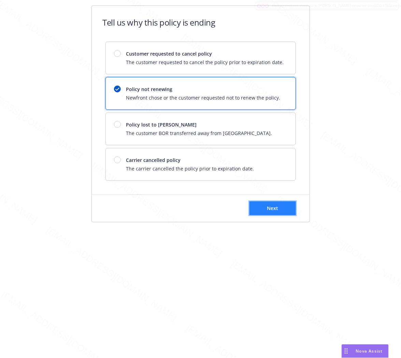
click at [282, 202] on button "Next" at bounding box center [273, 209] width 46 height 14
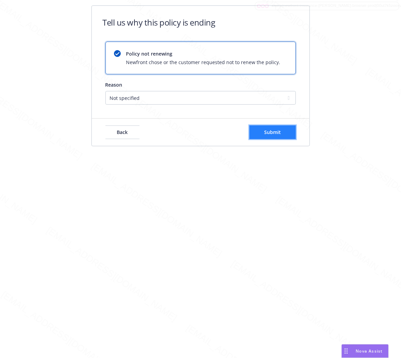
click at [279, 134] on span "Submit" at bounding box center [272, 132] width 17 height 6
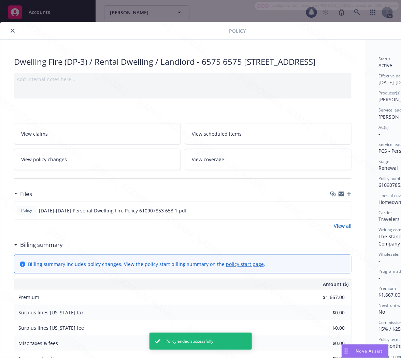
scroll to position [20, 0]
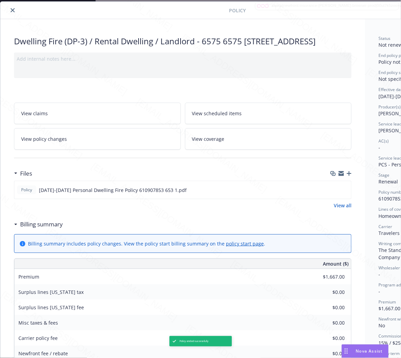
click at [12, 9] on icon "close" at bounding box center [13, 10] width 4 height 4
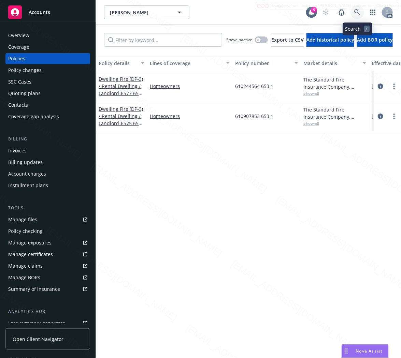
click at [357, 12] on icon at bounding box center [357, 12] width 6 height 6
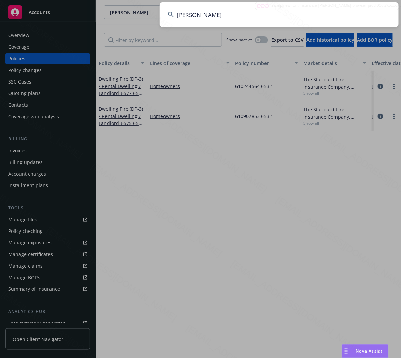
type input "[PERSON_NAME]"
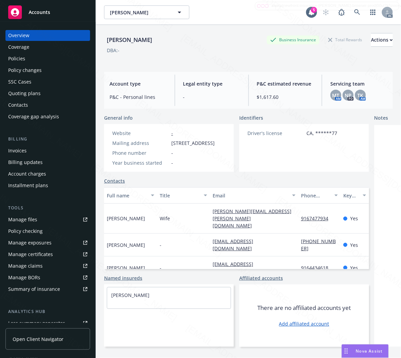
click at [26, 56] on div "Policies" at bounding box center [47, 58] width 79 height 11
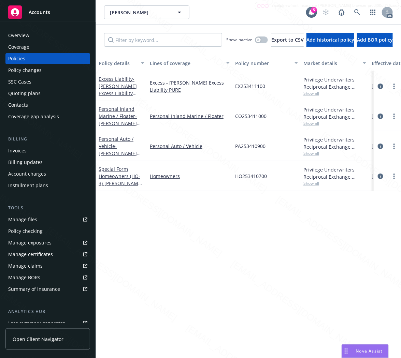
click at [100, 89] on div "Excess Liability - [PERSON_NAME] Excess Liability PURE" at bounding box center [122, 86] width 46 height 22
click at [124, 83] on span "- [PERSON_NAME] Excess Liability PURE" at bounding box center [118, 90] width 38 height 28
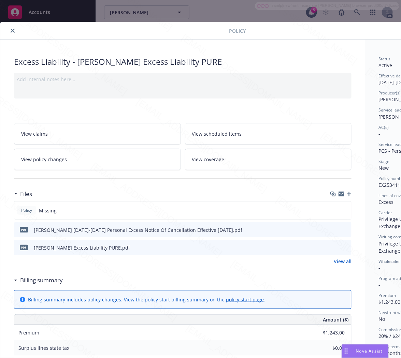
click at [49, 281] on h3 "Billing summary" at bounding box center [41, 280] width 43 height 9
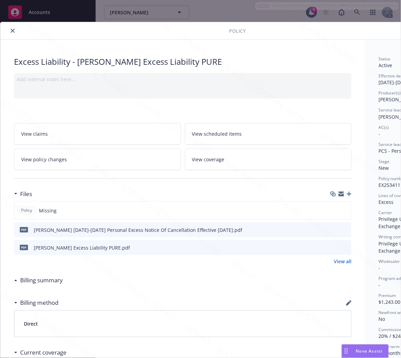
scroll to position [0, 74]
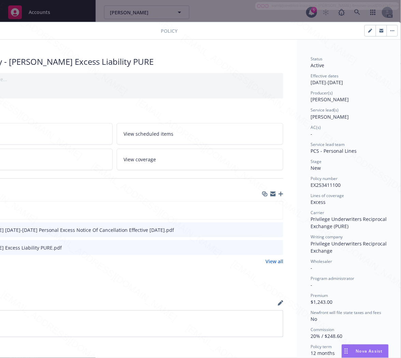
click at [319, 184] on span "EX253411100" at bounding box center [326, 185] width 30 height 6
click at [312, 201] on span "Excess" at bounding box center [318, 202] width 15 height 6
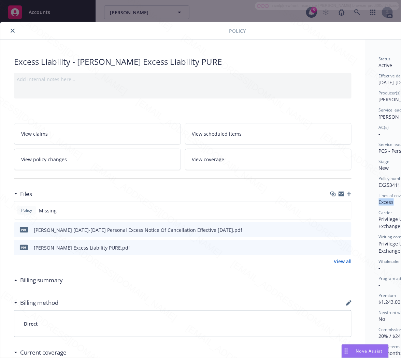
click at [334, 247] on icon "download file" at bounding box center [333, 247] width 5 height 5
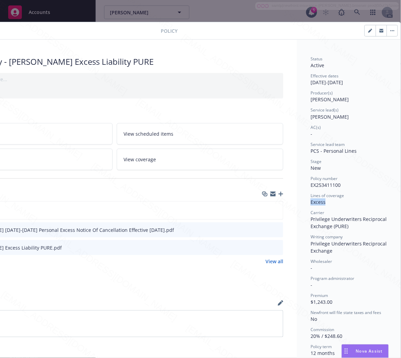
click at [388, 29] on button "button" at bounding box center [392, 30] width 11 height 11
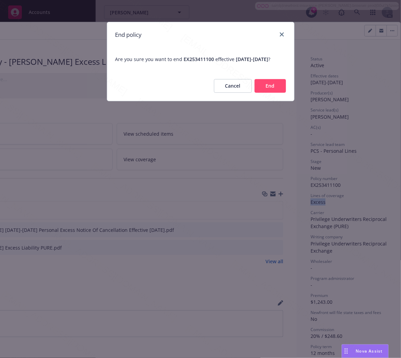
click at [278, 93] on button "End" at bounding box center [270, 86] width 31 height 14
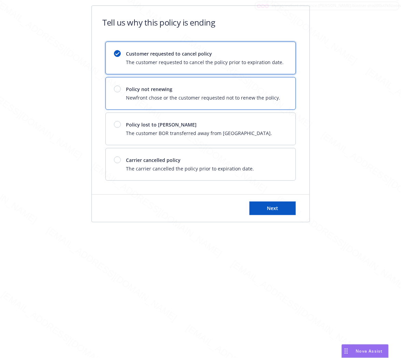
click at [277, 96] on div "Policy not renewing Newfront chose or the customer requested not to renew the p…" at bounding box center [201, 93] width 190 height 32
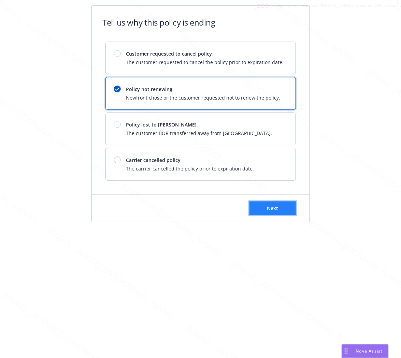
click at [277, 208] on span "Next" at bounding box center [272, 208] width 11 height 6
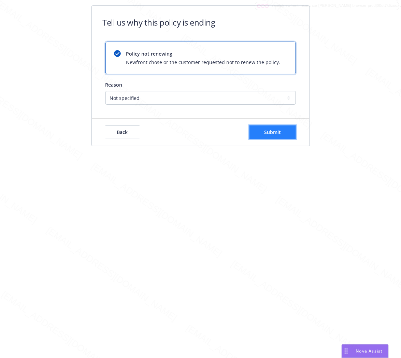
click at [278, 132] on span "Submit" at bounding box center [272, 132] width 17 height 6
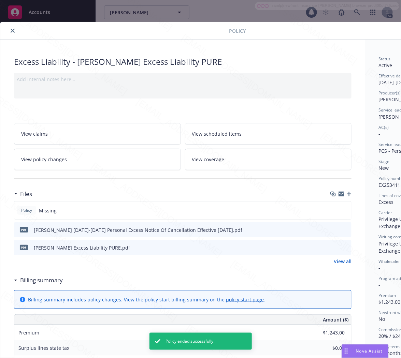
scroll to position [20, 0]
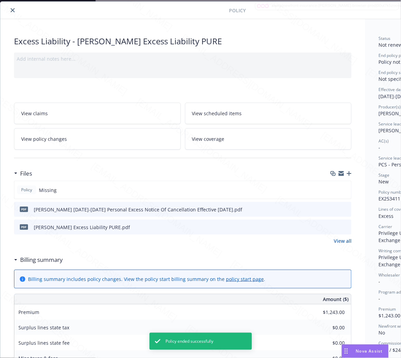
click at [13, 10] on icon "close" at bounding box center [13, 10] width 4 height 4
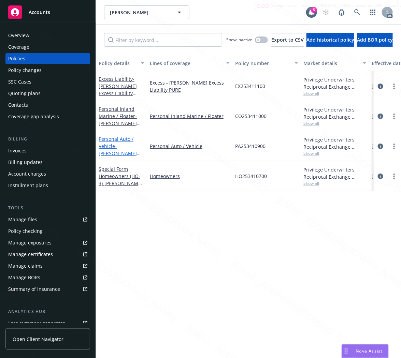
click at [115, 147] on span "- [PERSON_NAME] PURE Auto" at bounding box center [120, 153] width 42 height 21
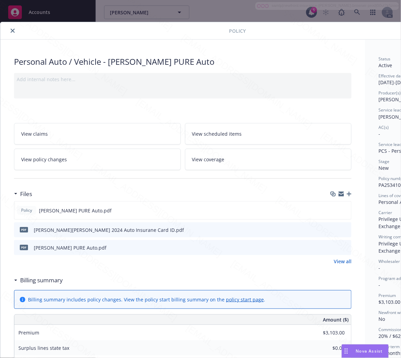
click at [44, 281] on h3 "Billing summary" at bounding box center [41, 280] width 43 height 9
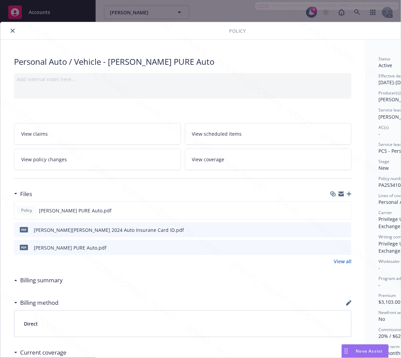
scroll to position [0, 74]
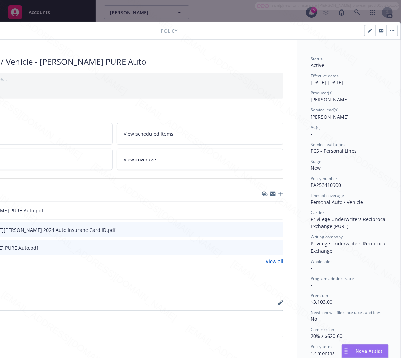
click at [329, 186] on span "PA253410900" at bounding box center [326, 185] width 30 height 6
click at [263, 210] on icon "download file" at bounding box center [265, 210] width 5 height 5
click at [394, 30] on icon "button" at bounding box center [394, 30] width 1 height 1
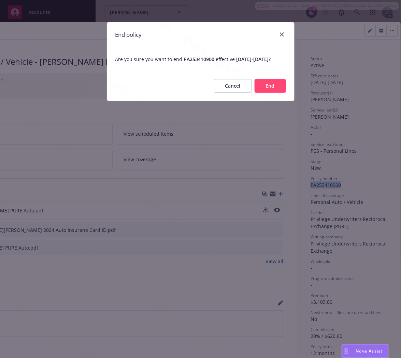
click at [267, 93] on button "End" at bounding box center [270, 86] width 31 height 14
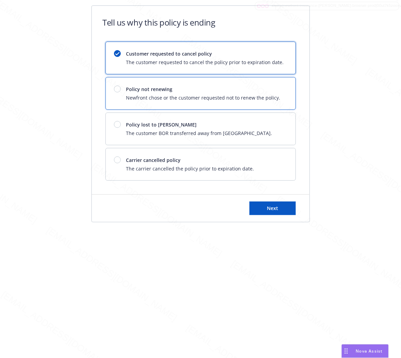
click at [217, 87] on span "Policy not renewing" at bounding box center [203, 89] width 154 height 7
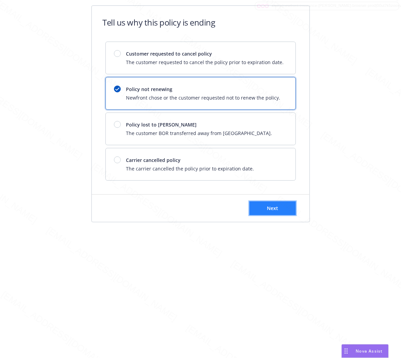
click at [267, 210] on button "Next" at bounding box center [273, 209] width 46 height 14
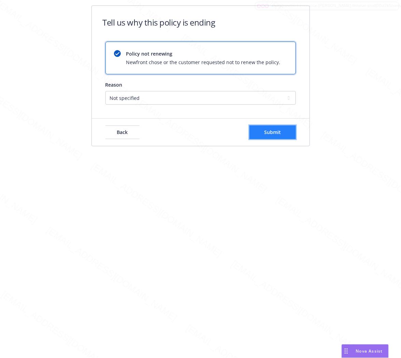
click at [289, 130] on button "Submit" at bounding box center [273, 133] width 46 height 14
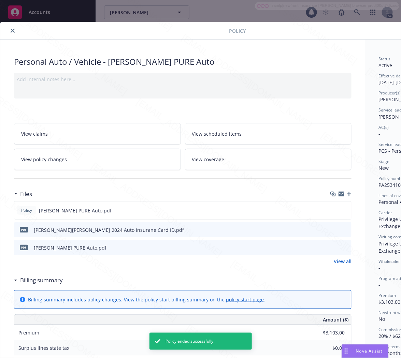
scroll to position [20, 0]
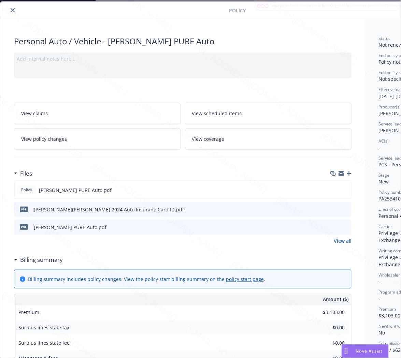
click at [14, 9] on icon "close" at bounding box center [13, 10] width 4 height 4
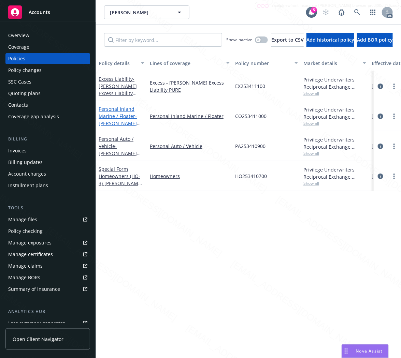
click at [118, 114] on link "Personal Inland Marine / Floater - [PERSON_NAME] Personal Collections Jewelry P…" at bounding box center [120, 127] width 43 height 42
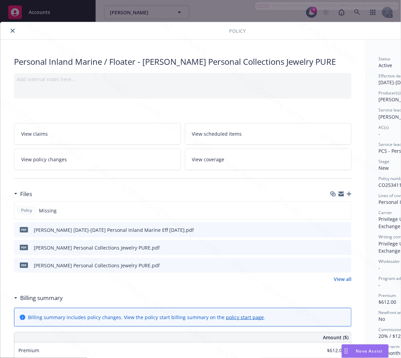
click at [52, 300] on h3 "Billing summary" at bounding box center [41, 298] width 43 height 9
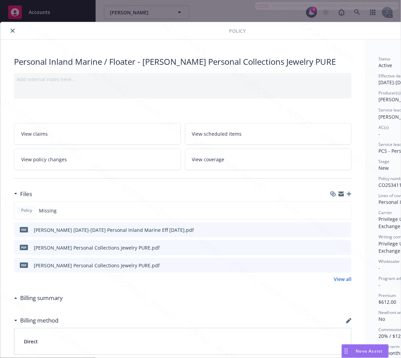
click at [342, 229] on icon "preview file" at bounding box center [345, 229] width 6 height 5
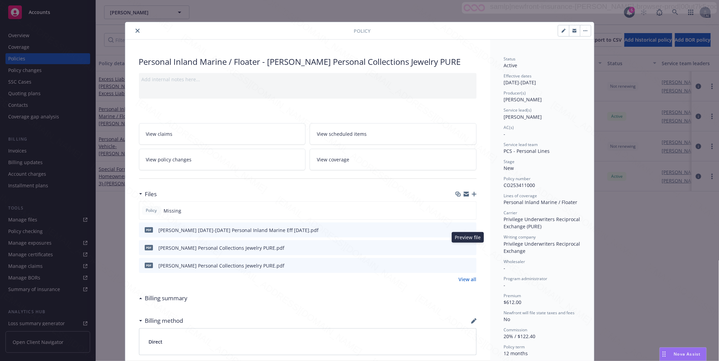
click at [401, 246] on icon "preview file" at bounding box center [470, 247] width 6 height 5
click at [401, 265] on icon "download file" at bounding box center [458, 265] width 4 height 4
click at [401, 265] on icon "preview file" at bounding box center [470, 265] width 6 height 5
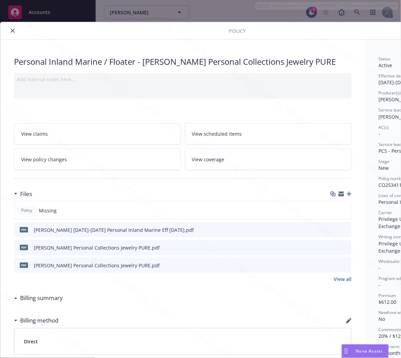
scroll to position [0, 74]
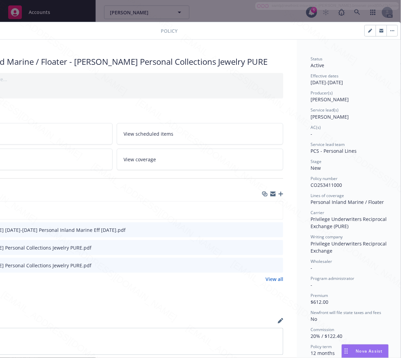
click at [325, 184] on span "CO253411000" at bounding box center [326, 185] width 31 height 6
drag, startPoint x: 306, startPoint y: 204, endPoint x: 378, endPoint y: 203, distance: 71.3
click at [378, 203] on div "Personal Inland Marine / Floater" at bounding box center [349, 202] width 76 height 7
drag, startPoint x: 305, startPoint y: 203, endPoint x: 378, endPoint y: 207, distance: 73.1
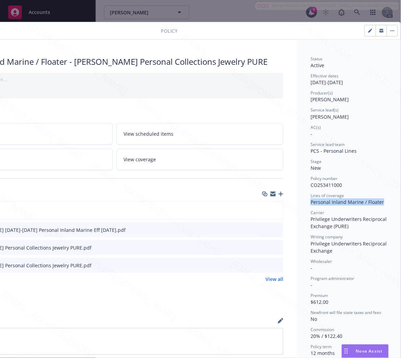
click at [378, 207] on div "Status Active Effective dates [DATE] - [DATE] Producer(s) [PERSON_NAME] Service…" at bounding box center [349, 224] width 76 height 336
click at [387, 29] on button "button" at bounding box center [392, 30] width 11 height 11
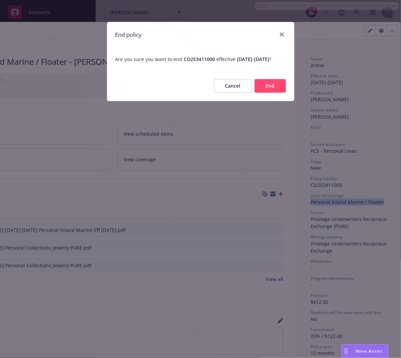
click at [275, 91] on button "End" at bounding box center [270, 86] width 31 height 14
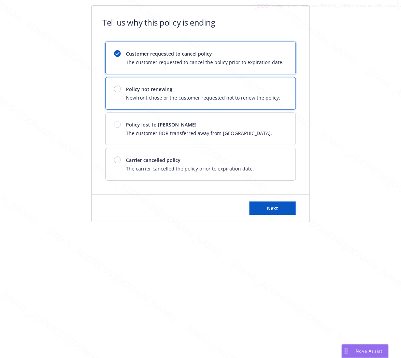
click at [275, 91] on span "Policy not renewing" at bounding box center [203, 89] width 154 height 7
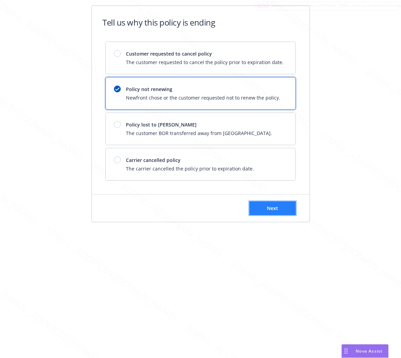
click at [280, 206] on button "Next" at bounding box center [273, 209] width 46 height 14
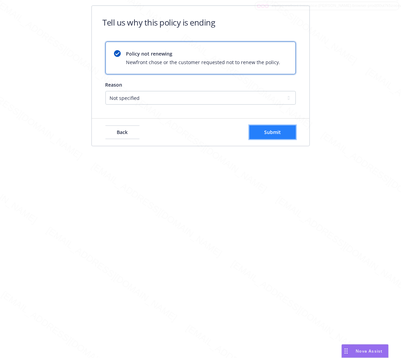
click at [281, 133] on button "Submit" at bounding box center [273, 133] width 46 height 14
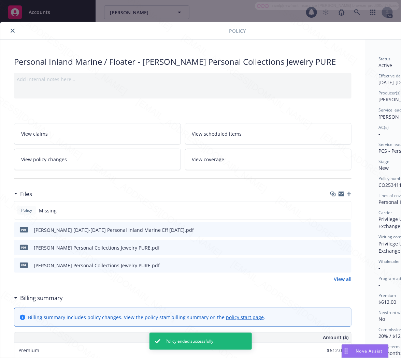
scroll to position [20, 0]
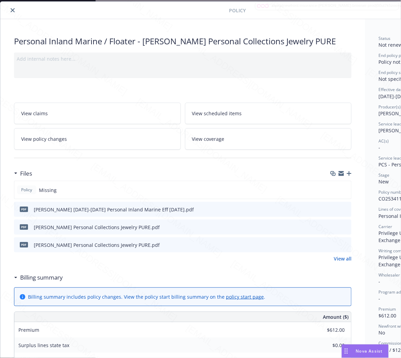
click at [13, 10] on icon "close" at bounding box center [13, 10] width 4 height 4
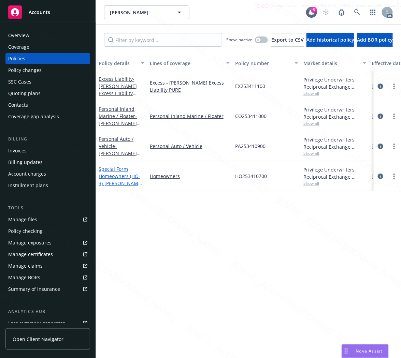
click at [124, 179] on link "Special Form Homeowners (HO-3) - [PERSON_NAME] Homeowner's PURE -[STREET_ADDRES…" at bounding box center [121, 183] width 45 height 35
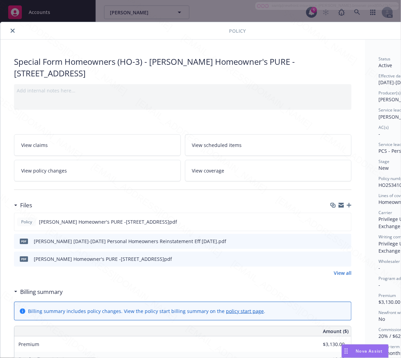
click at [49, 291] on h3 "Billing summary" at bounding box center [41, 292] width 43 height 9
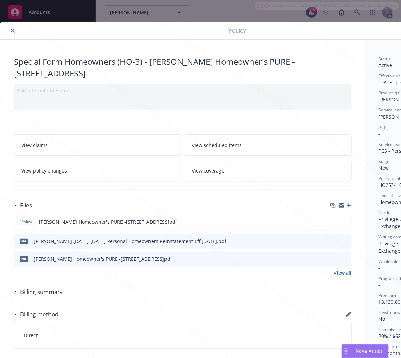
scroll to position [0, 74]
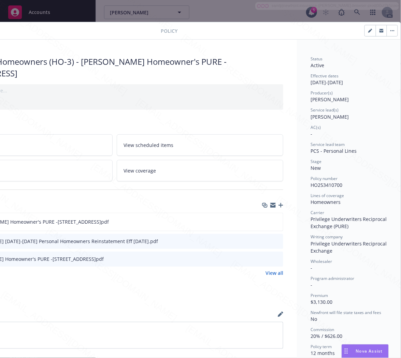
click at [325, 185] on span "HO253410700" at bounding box center [327, 185] width 32 height 6
click at [324, 322] on div "Newfront will file state taxes and fees No" at bounding box center [349, 316] width 76 height 13
click at [263, 221] on icon "download file" at bounding box center [265, 221] width 4 height 4
click at [387, 32] on button "button" at bounding box center [392, 30] width 11 height 11
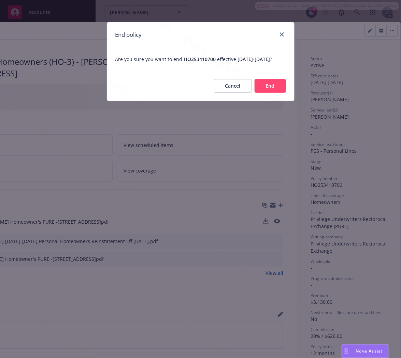
click at [274, 93] on button "End" at bounding box center [270, 86] width 31 height 14
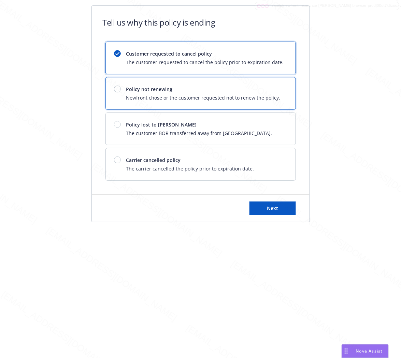
click at [274, 97] on span "Newfront chose or the customer requested not to renew the policy." at bounding box center [203, 97] width 154 height 7
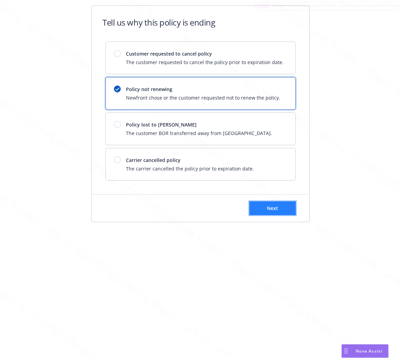
click at [264, 210] on button "Next" at bounding box center [273, 209] width 46 height 14
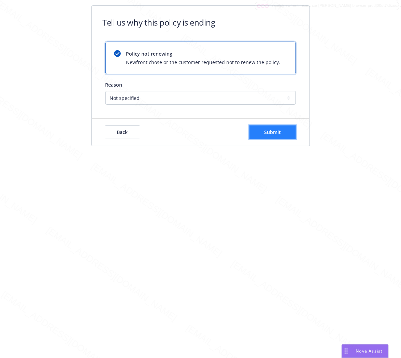
click at [278, 131] on span "Submit" at bounding box center [272, 132] width 17 height 6
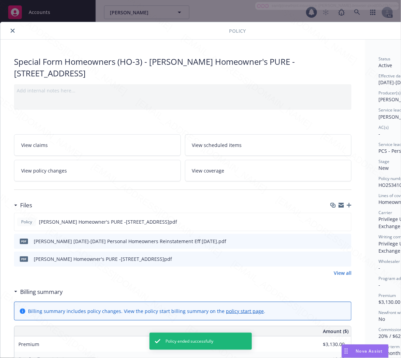
scroll to position [20, 0]
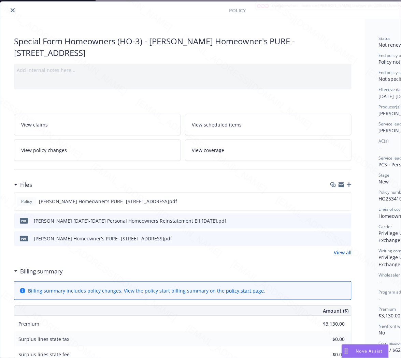
click at [13, 9] on icon "close" at bounding box center [13, 10] width 4 height 4
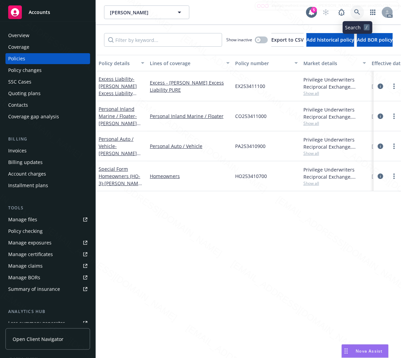
click at [356, 12] on icon at bounding box center [357, 12] width 6 height 6
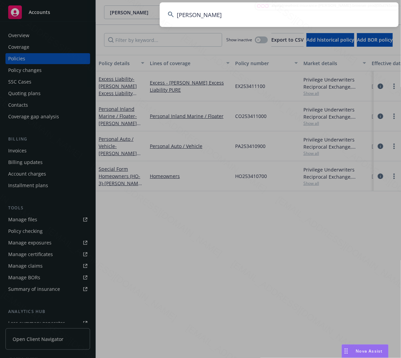
type input "[PERSON_NAME]"
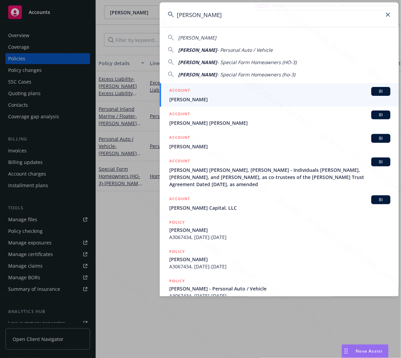
click at [279, 16] on input "[PERSON_NAME]" at bounding box center [279, 14] width 239 height 25
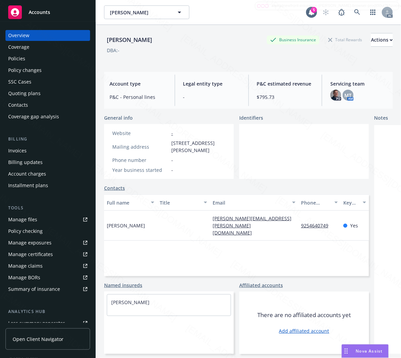
click at [21, 59] on div "Policies" at bounding box center [16, 58] width 17 height 11
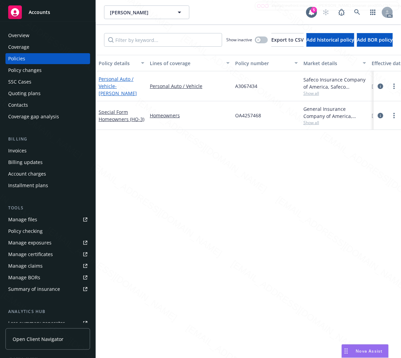
click at [111, 88] on link "Personal Auto / Vehicle - [PERSON_NAME]" at bounding box center [118, 86] width 38 height 21
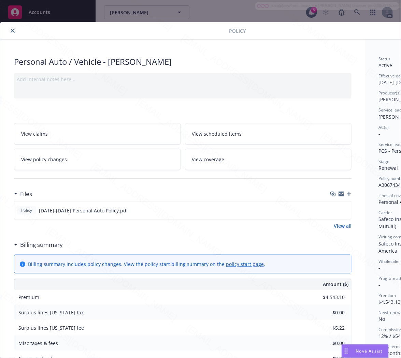
click at [49, 246] on h3 "Billing summary" at bounding box center [41, 245] width 43 height 9
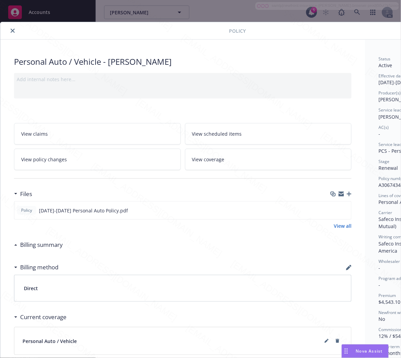
scroll to position [0, 74]
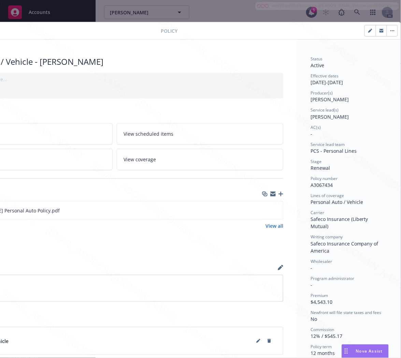
click at [319, 183] on span "A3067434" at bounding box center [322, 185] width 22 height 6
click at [263, 209] on icon "download file" at bounding box center [265, 210] width 5 height 5
click at [391, 31] on icon "button" at bounding box center [391, 30] width 1 height 1
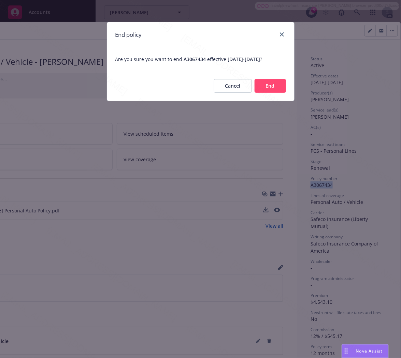
click at [272, 84] on button "End" at bounding box center [270, 86] width 31 height 14
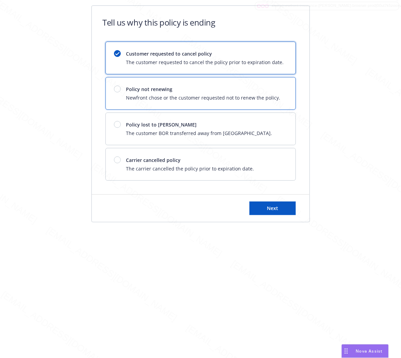
click at [272, 84] on div "Policy not renewing Newfront chose or the customer requested not to renew the p…" at bounding box center [201, 93] width 190 height 32
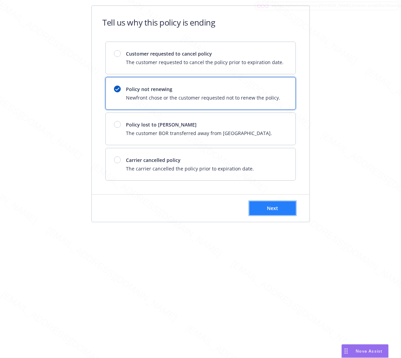
click at [279, 205] on button "Next" at bounding box center [273, 209] width 46 height 14
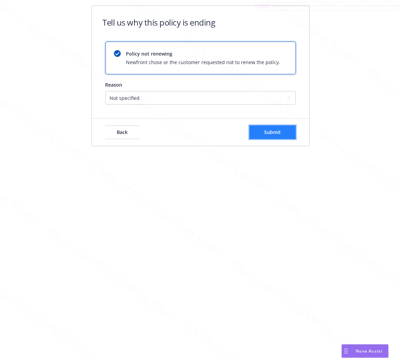
click at [266, 131] on span "Submit" at bounding box center [272, 132] width 17 height 6
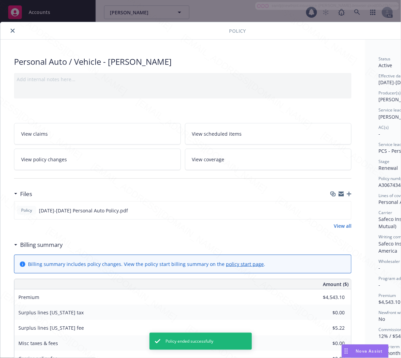
scroll to position [20, 0]
